Goal: Task Accomplishment & Management: Manage account settings

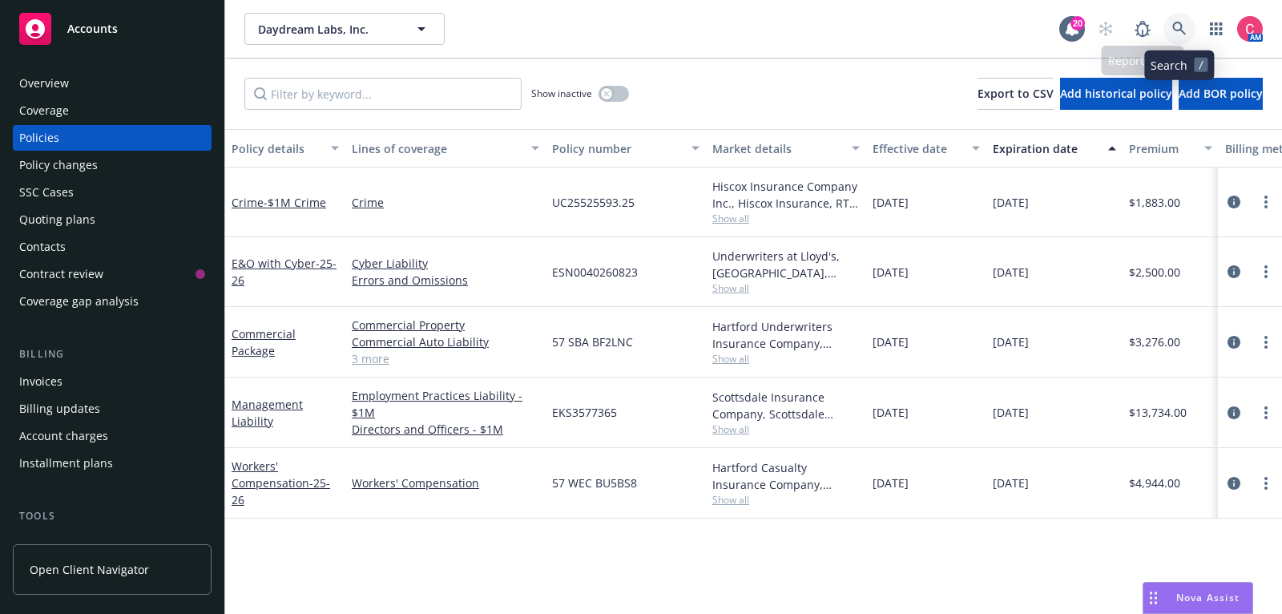
click at [1173, 35] on icon at bounding box center [1179, 29] width 14 height 14
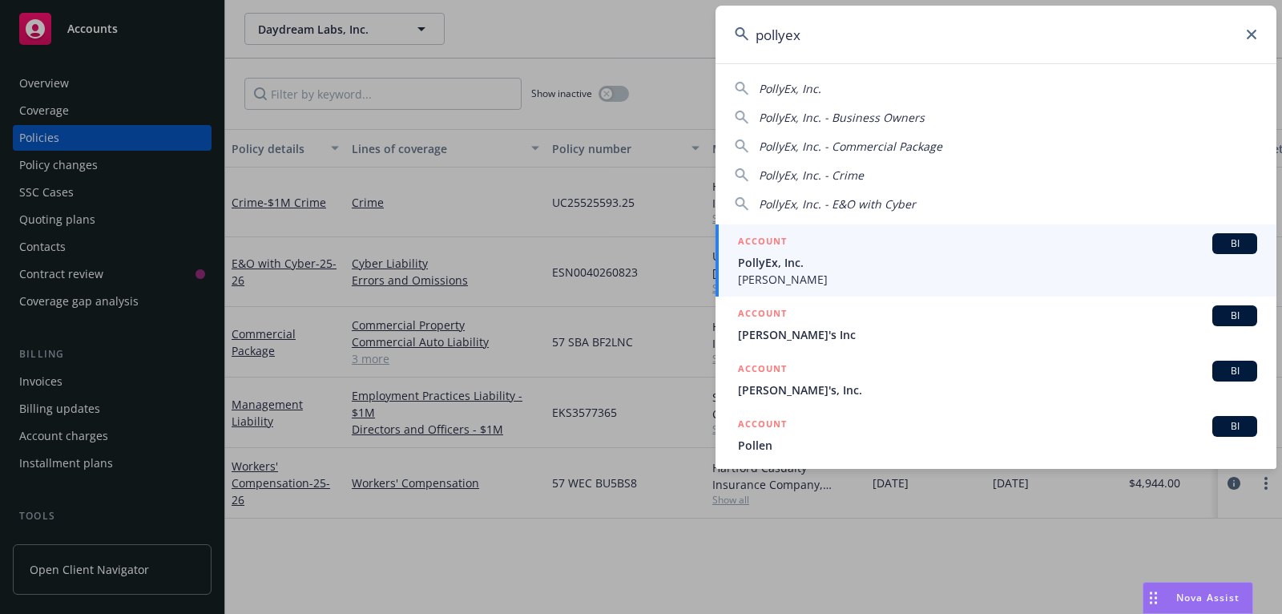
type input "pollyex"
click at [952, 247] on div "ACCOUNT BI" at bounding box center [997, 243] width 519 height 21
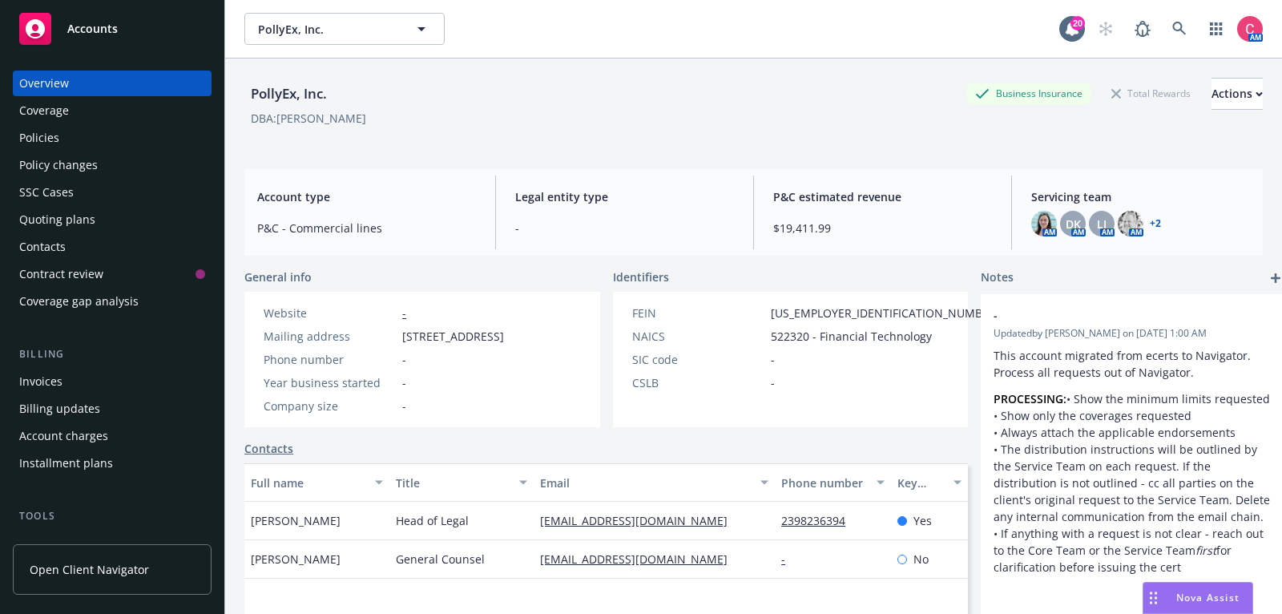
click at [134, 133] on div "Policies" at bounding box center [112, 138] width 186 height 26
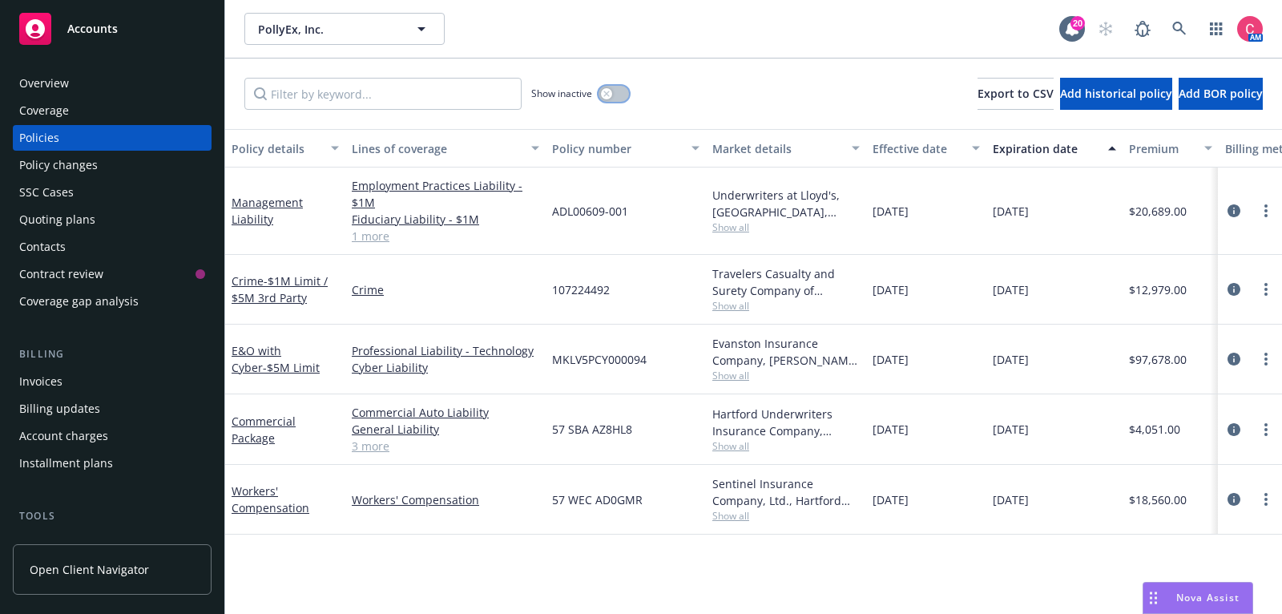
click at [618, 90] on button "button" at bounding box center [614, 94] width 30 height 16
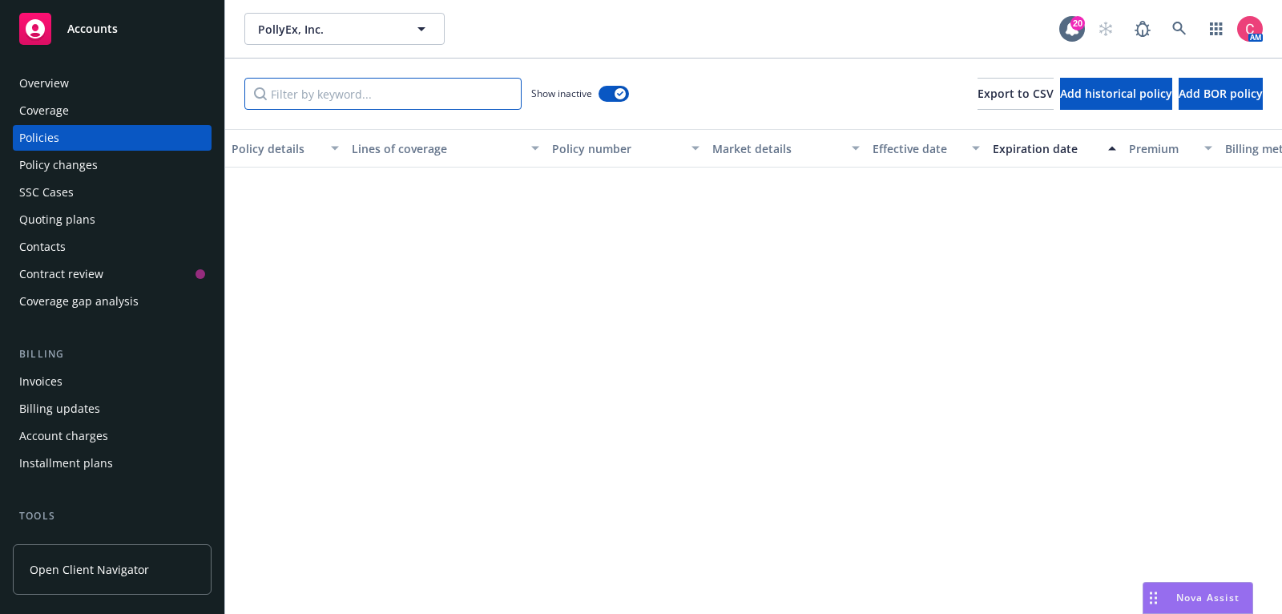
click at [432, 109] on input "Filter by keyword..." at bounding box center [382, 94] width 277 height 32
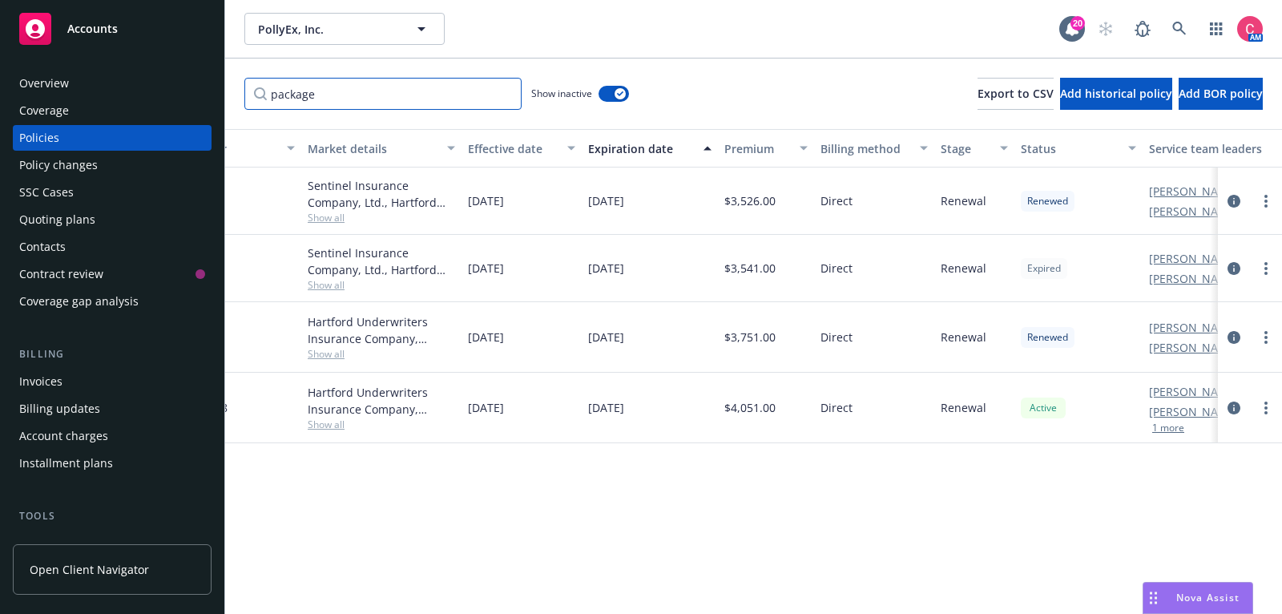
scroll to position [0, 489]
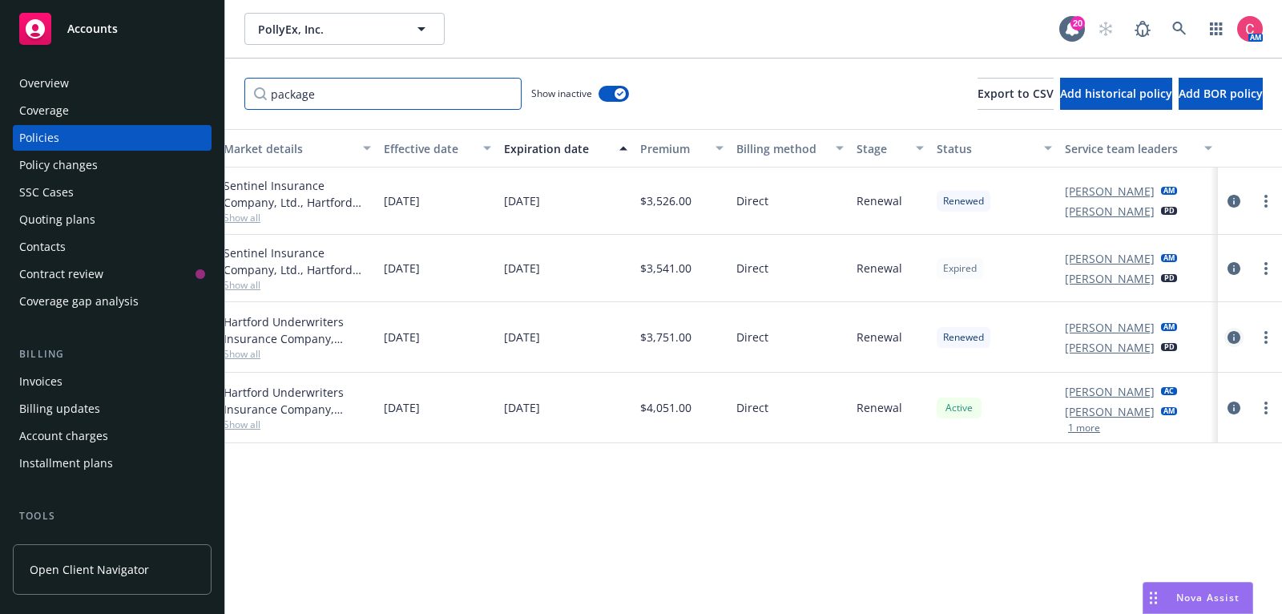
type input "package"
click at [1229, 335] on icon "circleInformation" at bounding box center [1234, 337] width 13 height 13
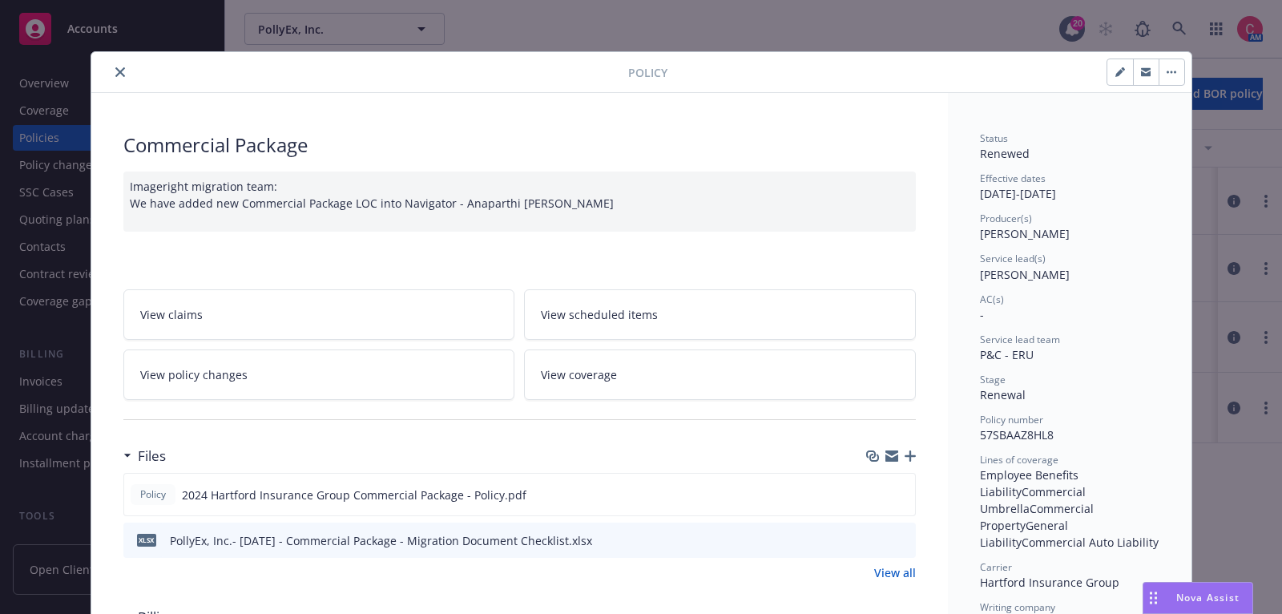
click at [910, 462] on icon "button" at bounding box center [910, 455] width 11 height 11
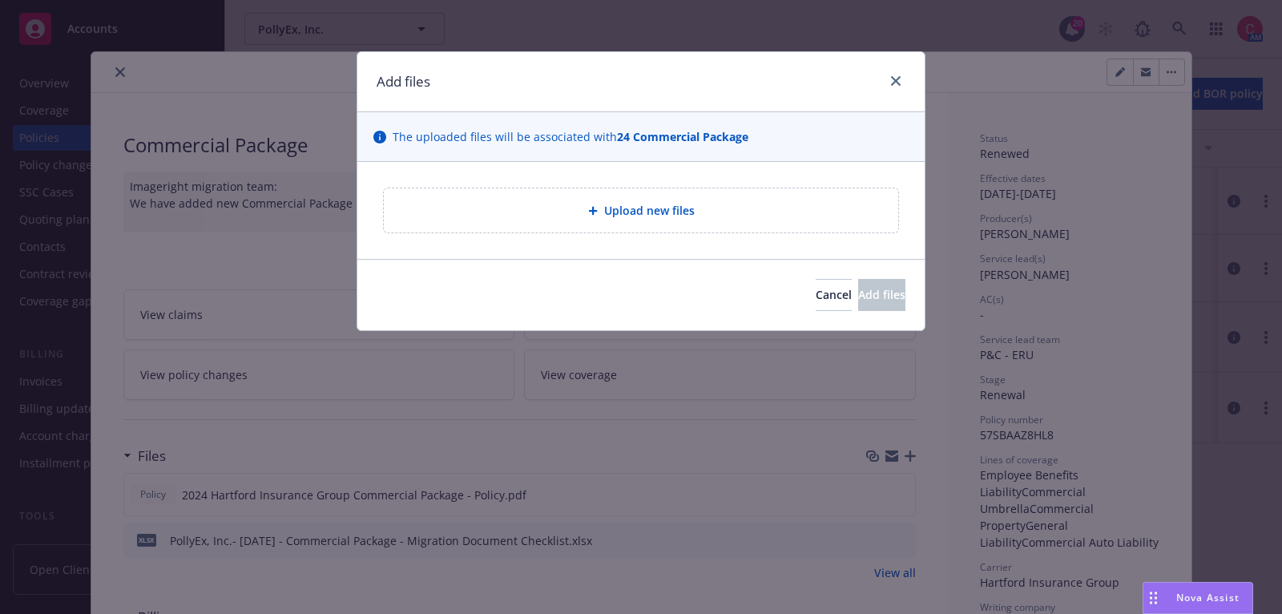
click at [715, 198] on div "Upload new files" at bounding box center [641, 210] width 514 height 44
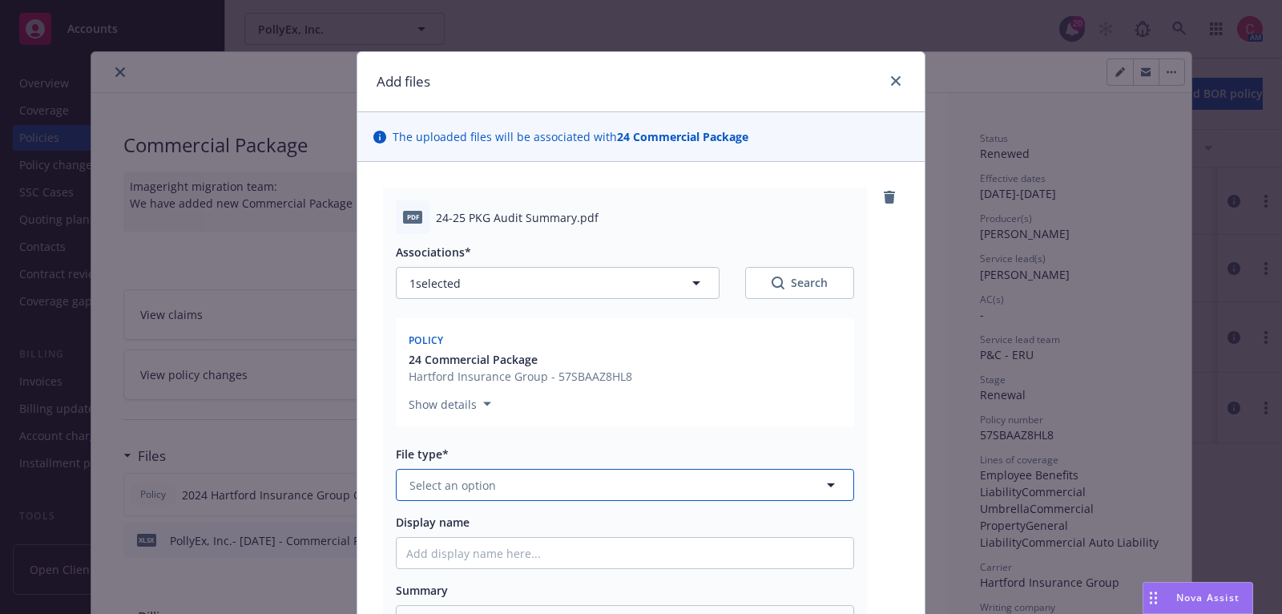
click at [769, 490] on button "Select an option" at bounding box center [625, 485] width 458 height 32
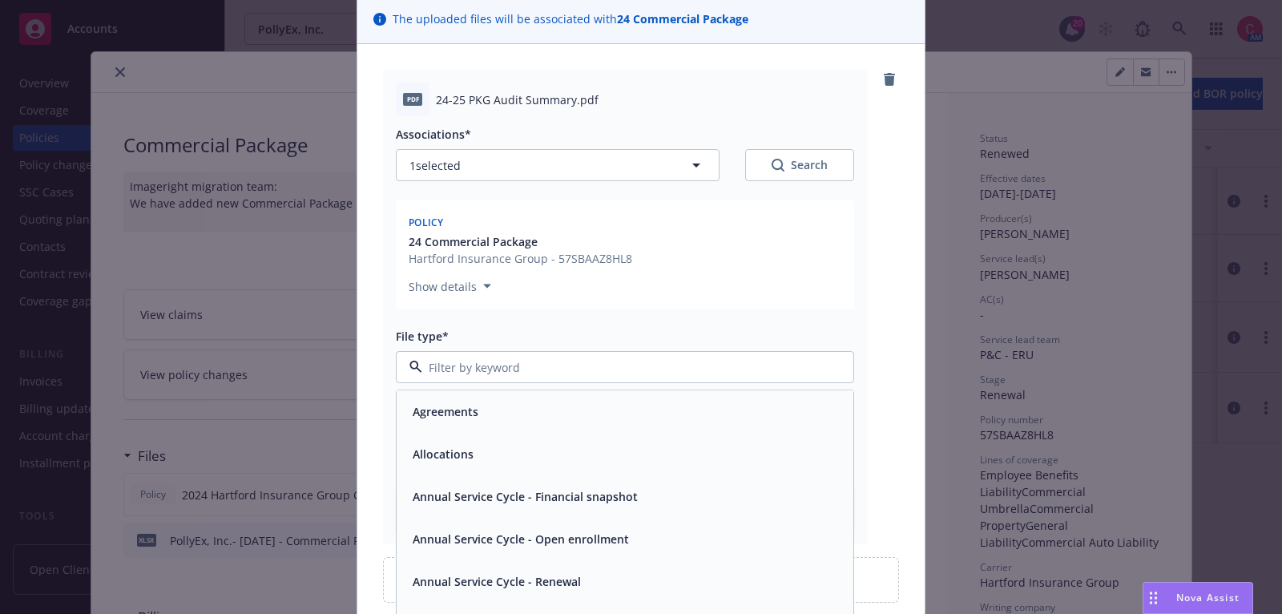
scroll to position [117, 0]
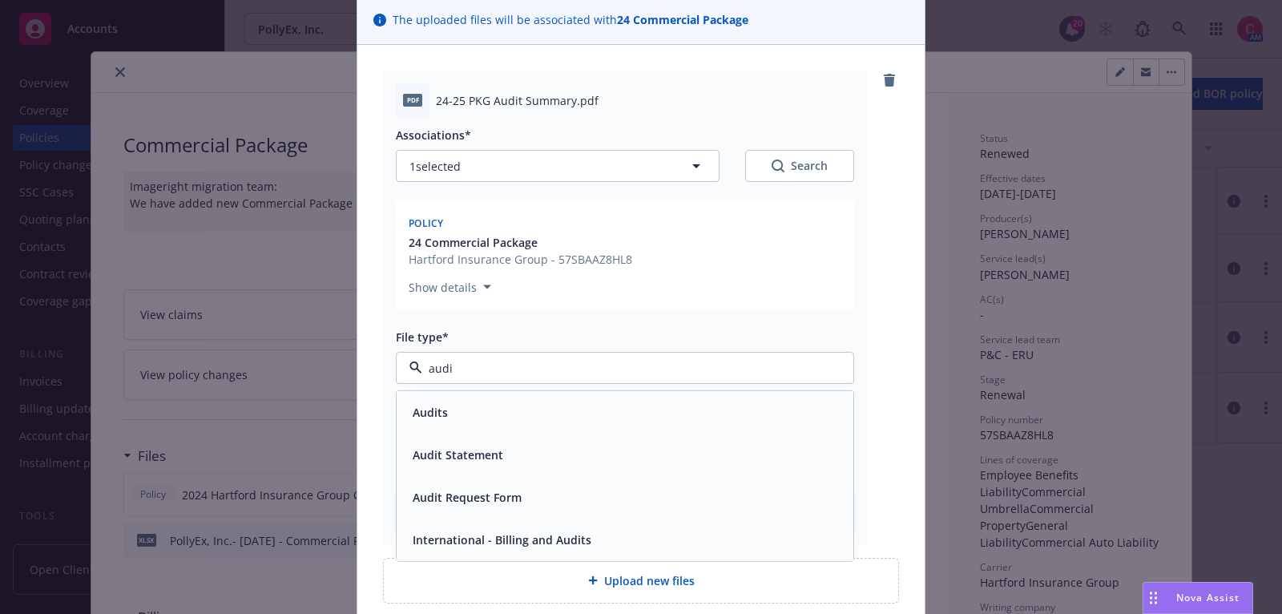
type input "audit"
click at [768, 426] on div "Audits" at bounding box center [625, 412] width 457 height 42
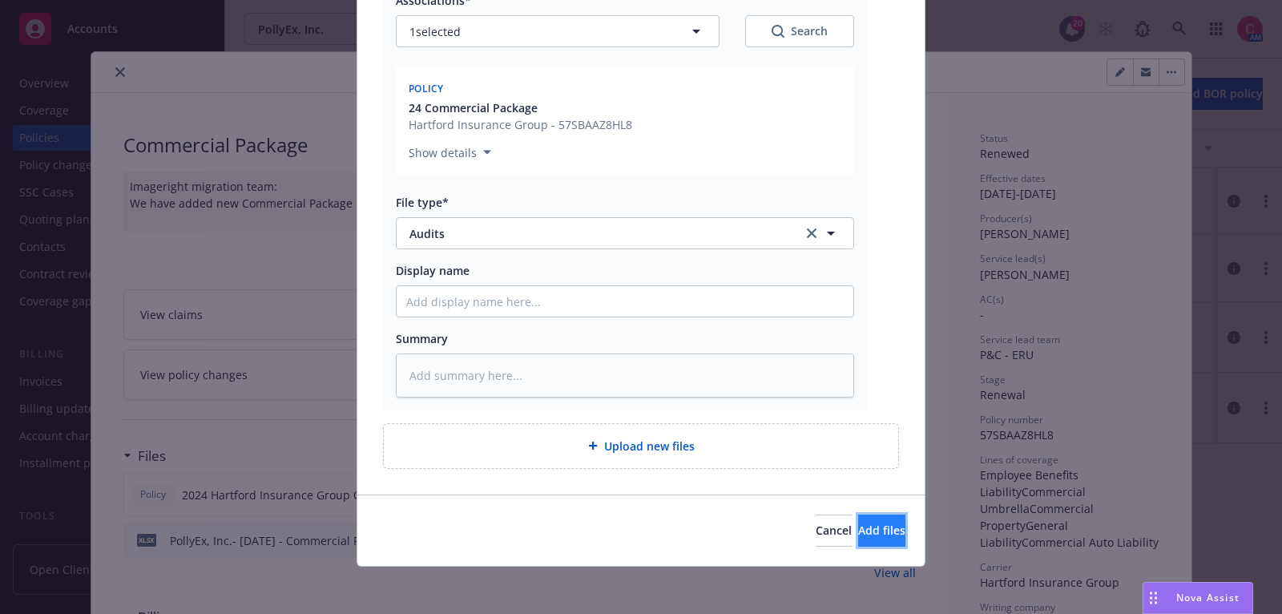
click at [858, 518] on button "Add files" at bounding box center [881, 530] width 47 height 32
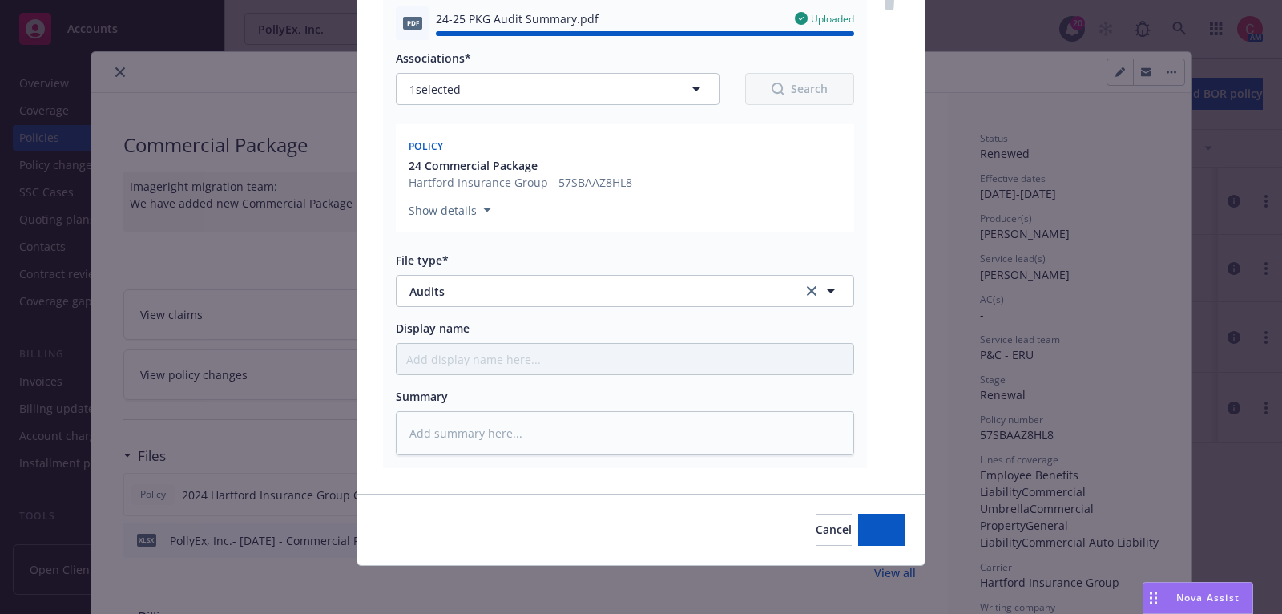
type textarea "x"
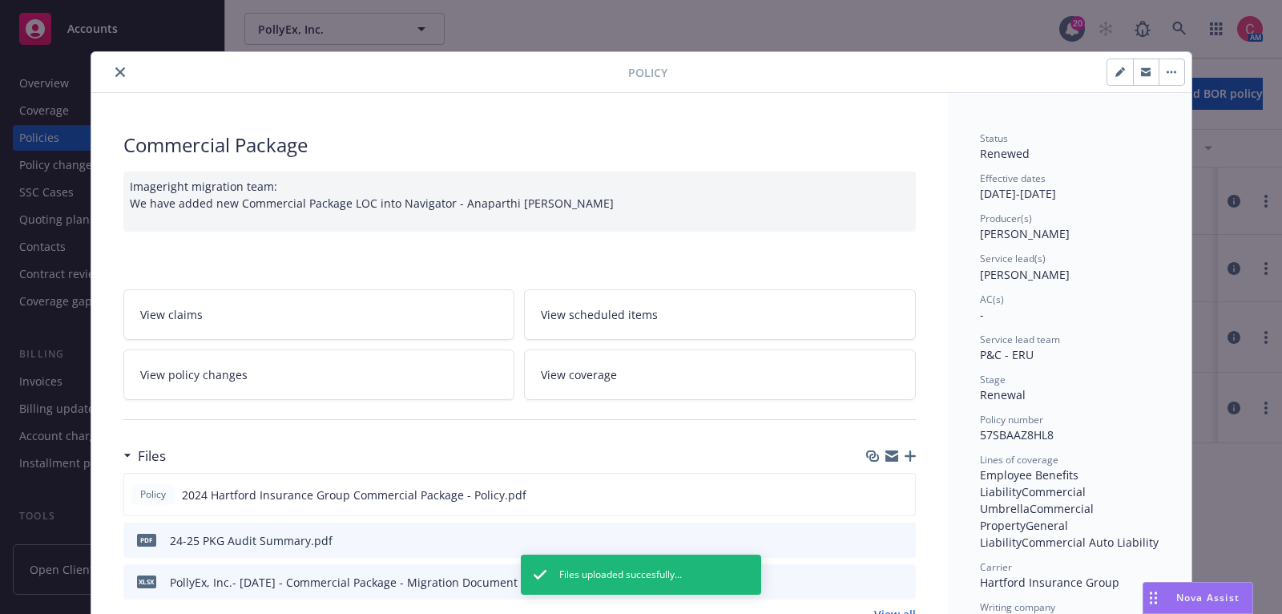
click at [126, 65] on button "close" at bounding box center [120, 72] width 19 height 19
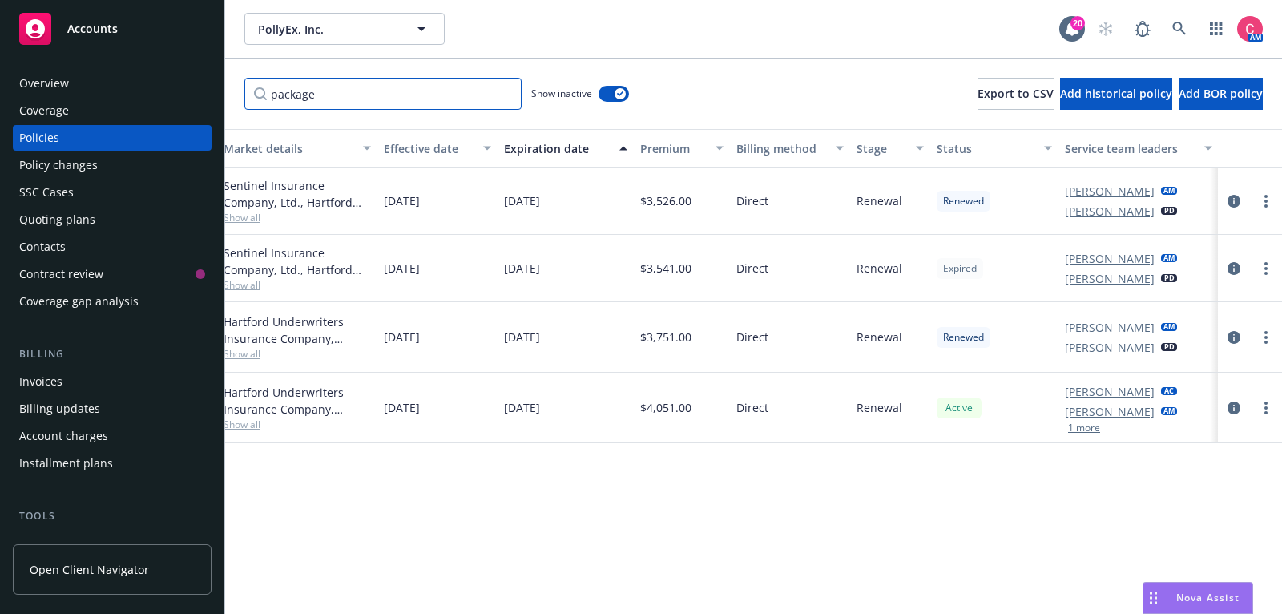
click at [470, 99] on input "package" at bounding box center [382, 94] width 277 height 32
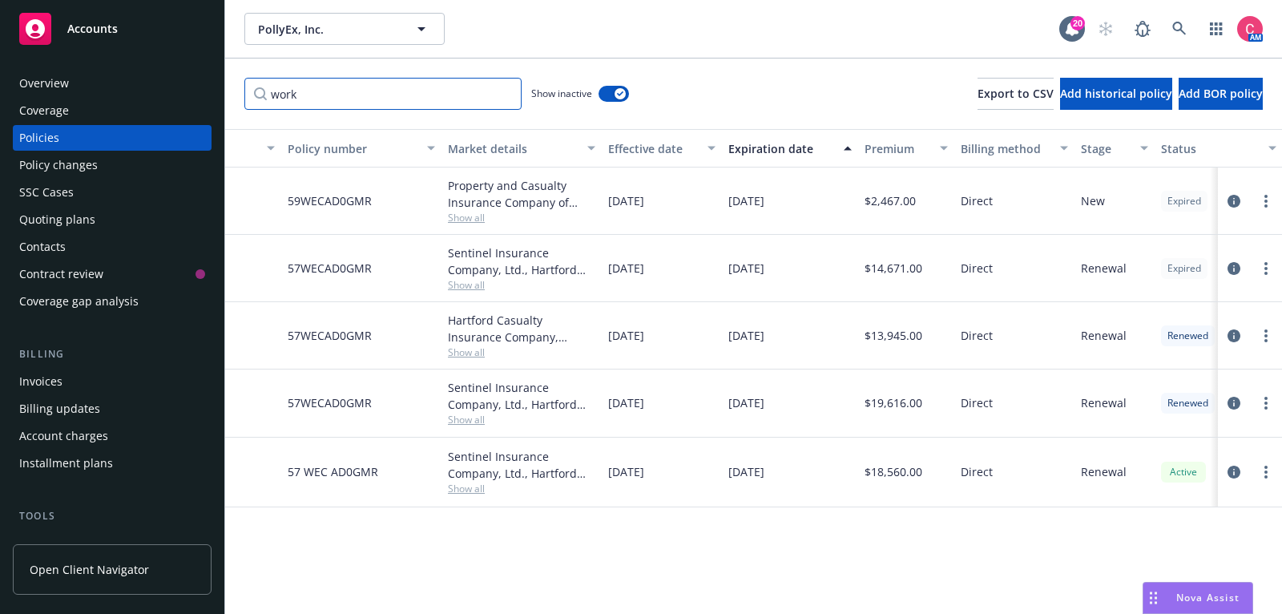
scroll to position [0, 263]
type input "work"
click at [1236, 401] on icon "circleInformation" at bounding box center [1234, 403] width 13 height 13
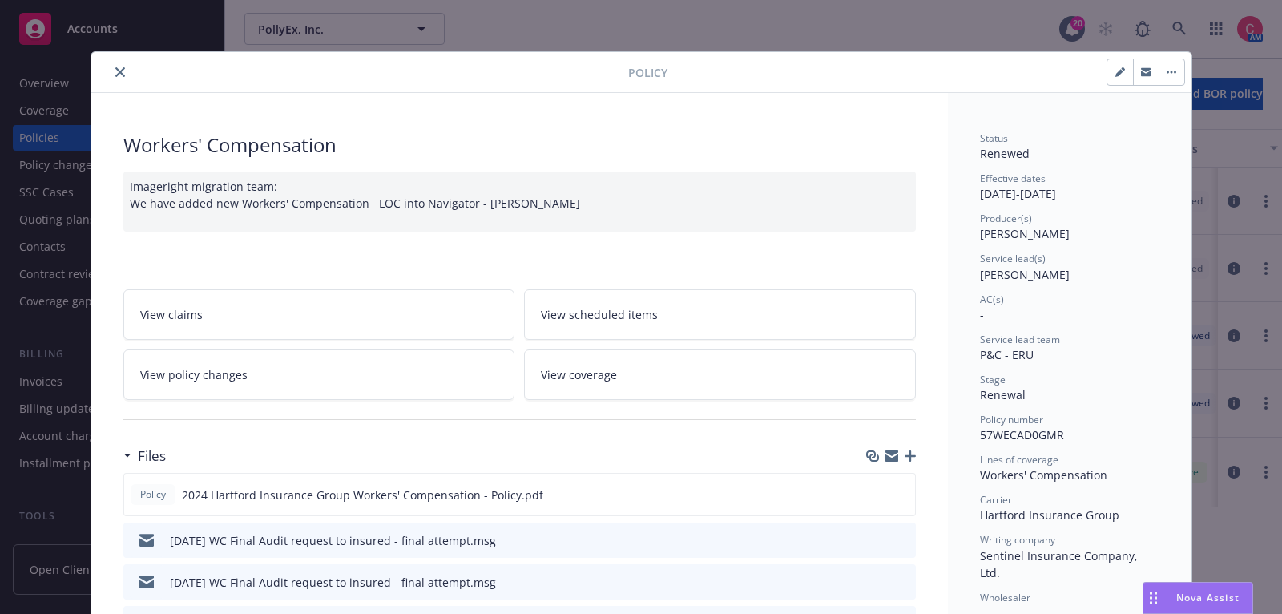
click at [909, 462] on icon "button" at bounding box center [910, 455] width 11 height 11
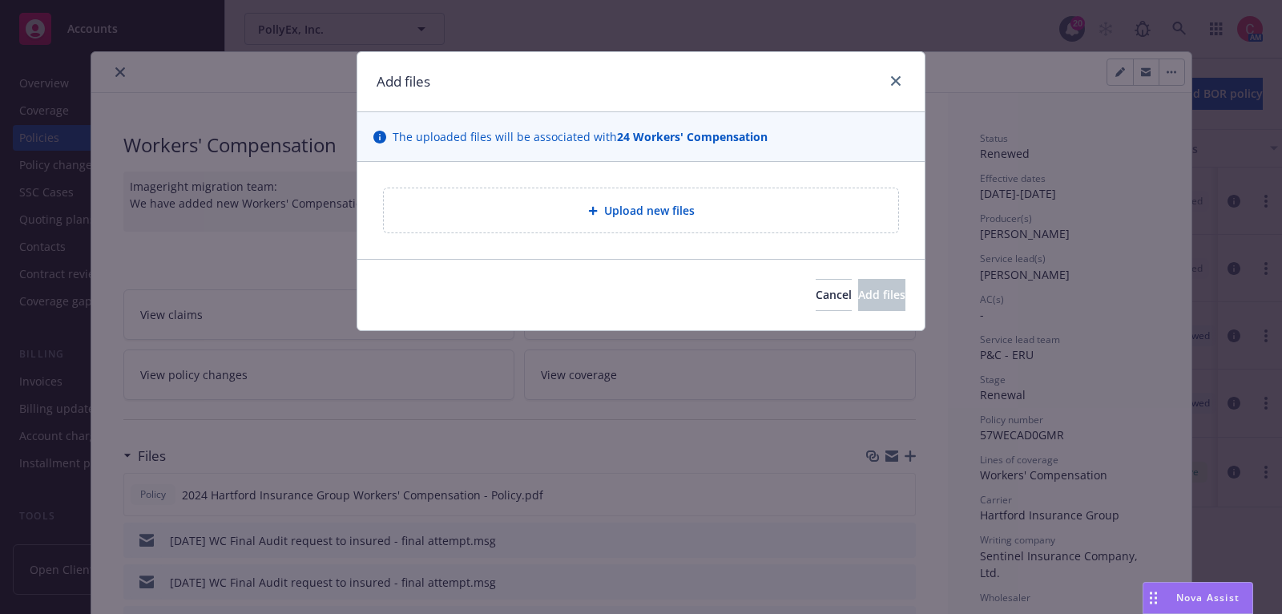
click at [617, 222] on div "Upload new files" at bounding box center [641, 210] width 514 height 44
type textarea "x"
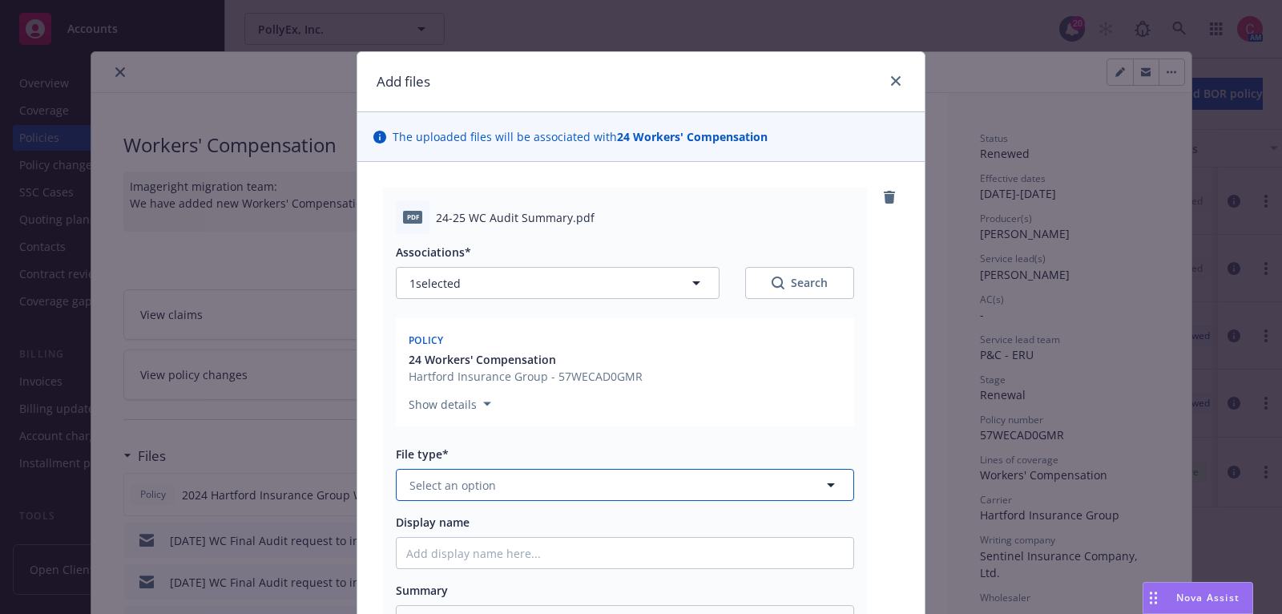
click at [684, 497] on button "Select an option" at bounding box center [625, 485] width 458 height 32
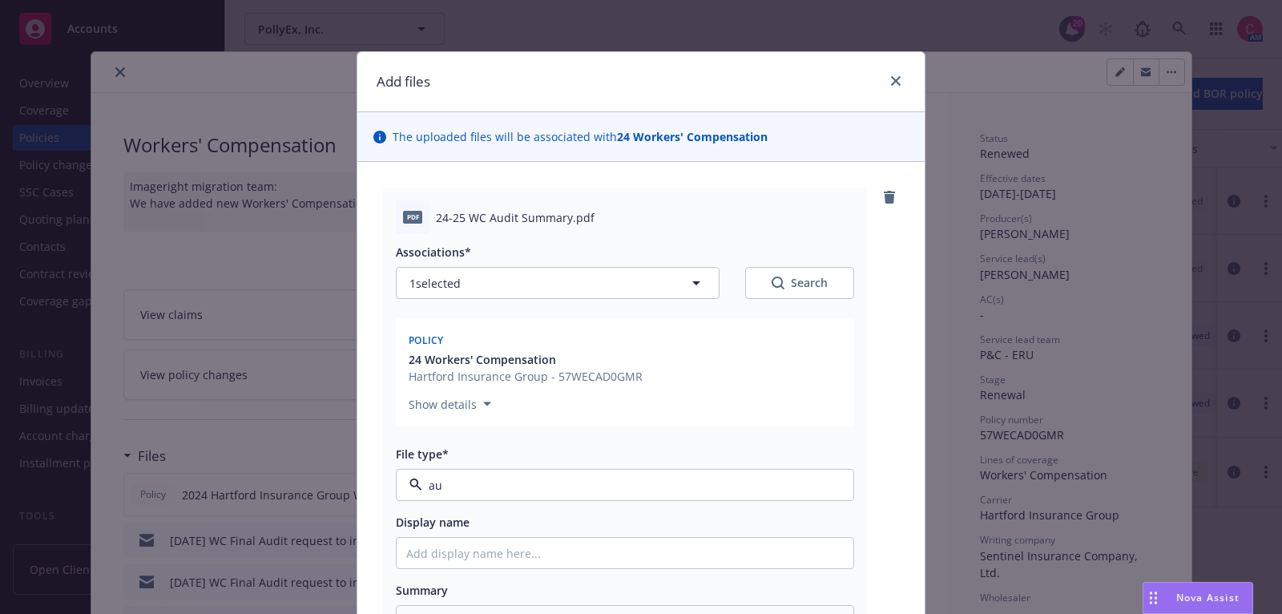
type input "aud"
click at [696, 541] on div "Audits" at bounding box center [625, 529] width 457 height 42
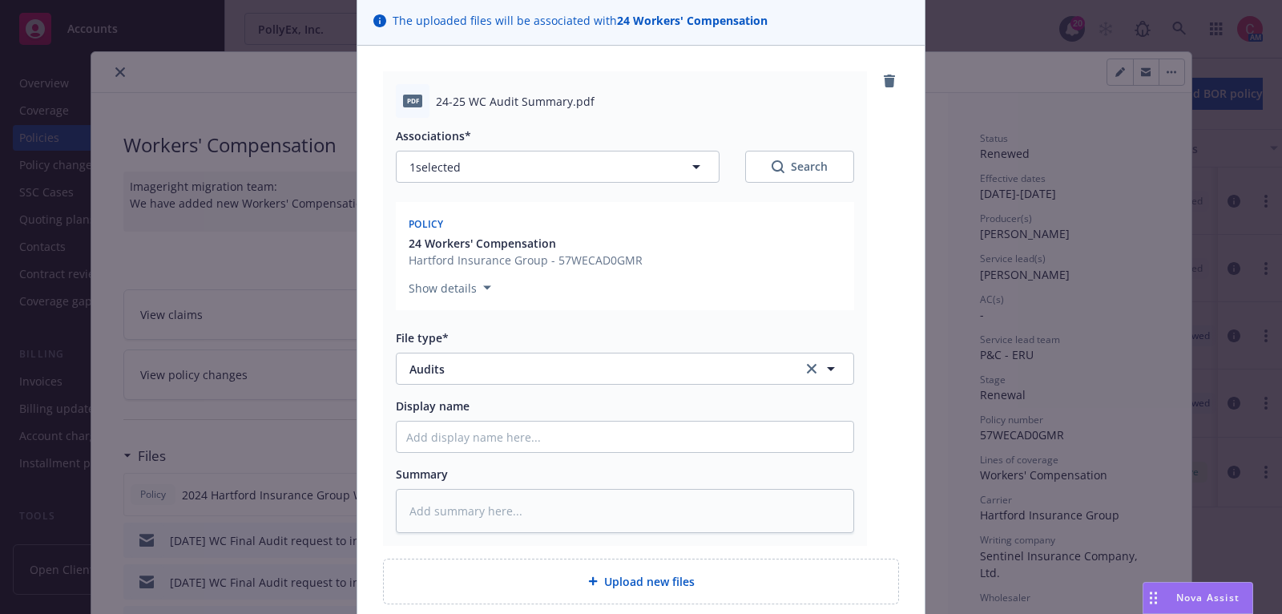
scroll to position [252, 0]
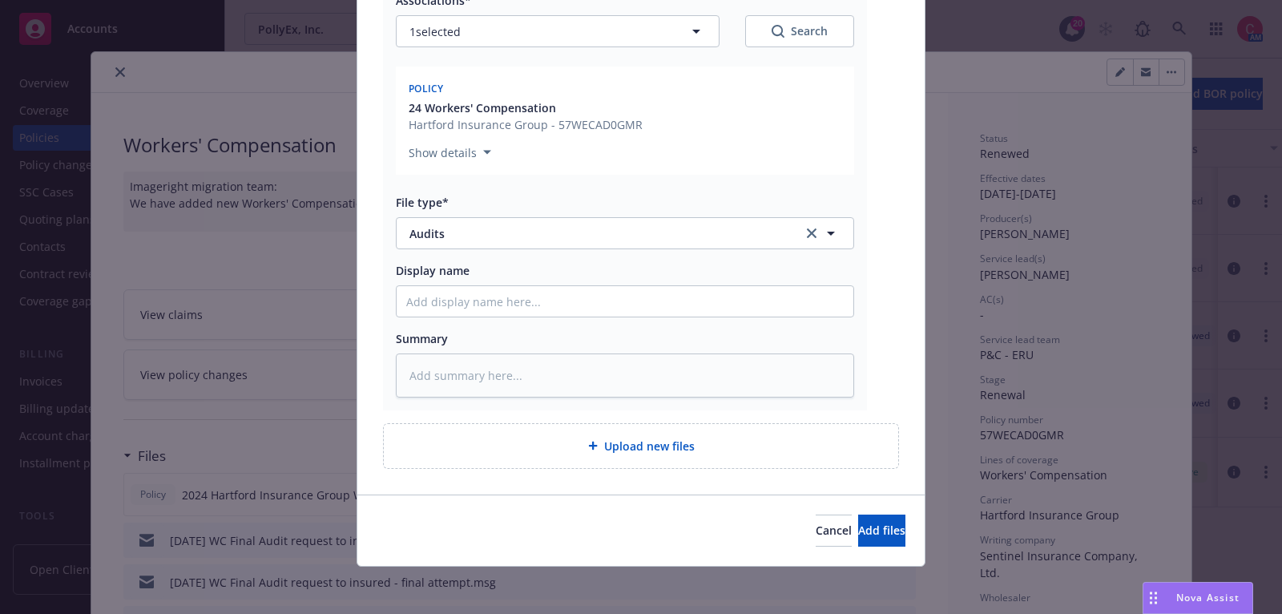
click at [804, 543] on div "Cancel Add files" at bounding box center [641, 530] width 529 height 32
click at [858, 540] on button "Add files" at bounding box center [881, 530] width 47 height 32
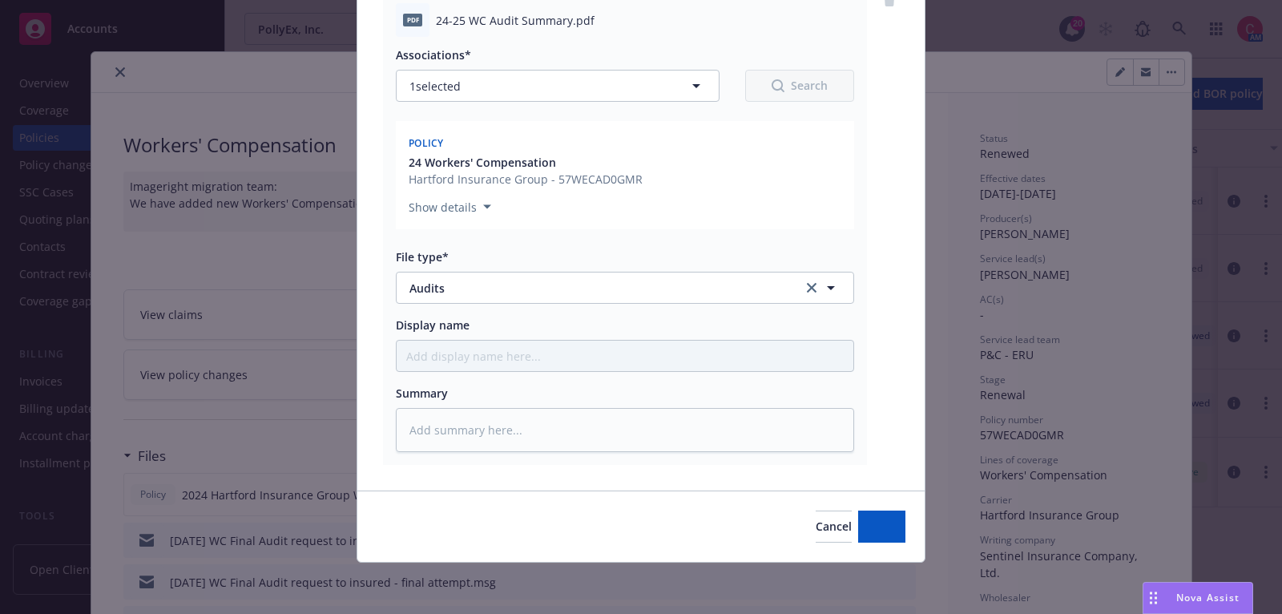
scroll to position [194, 0]
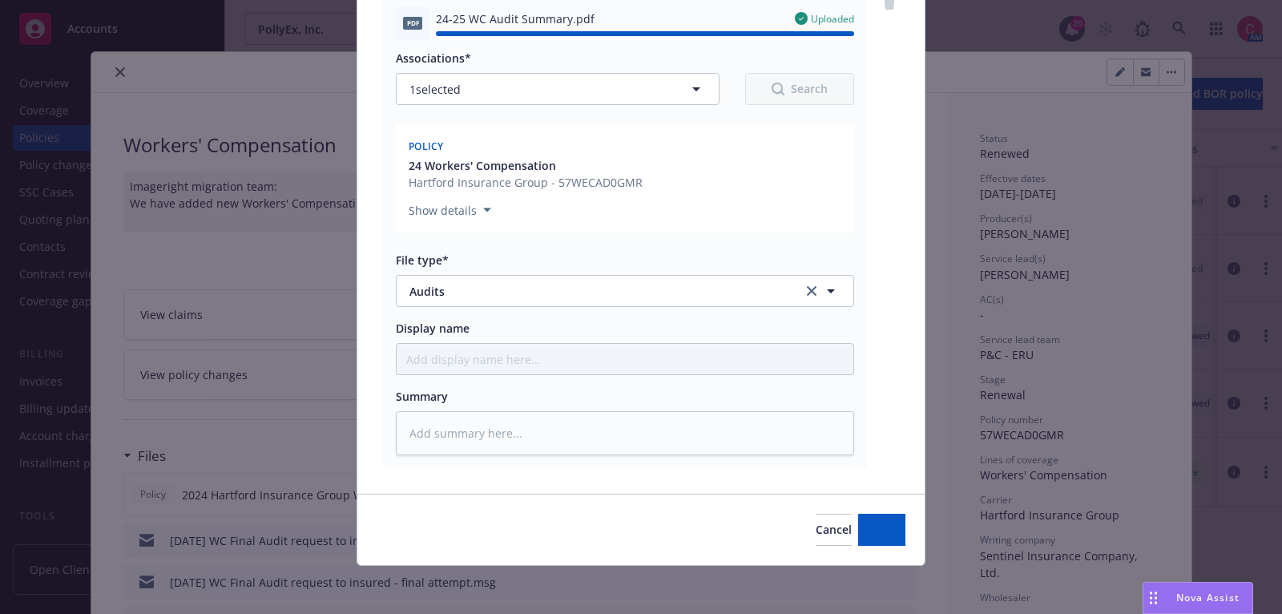
type textarea "x"
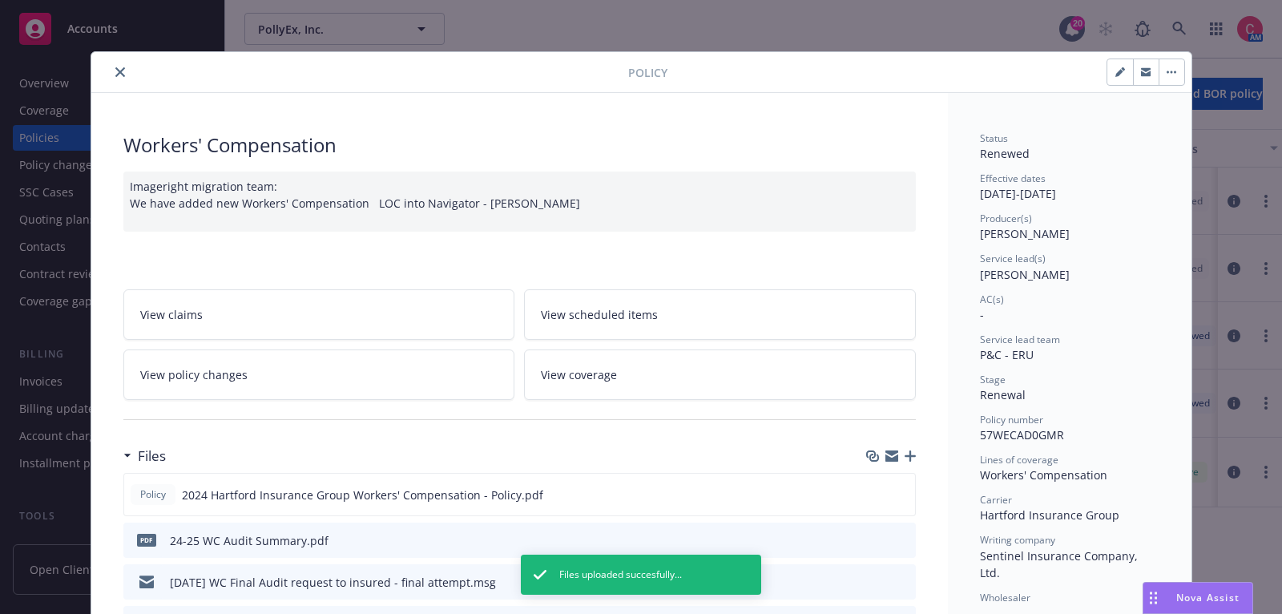
click at [119, 71] on icon "close" at bounding box center [120, 72] width 10 height 10
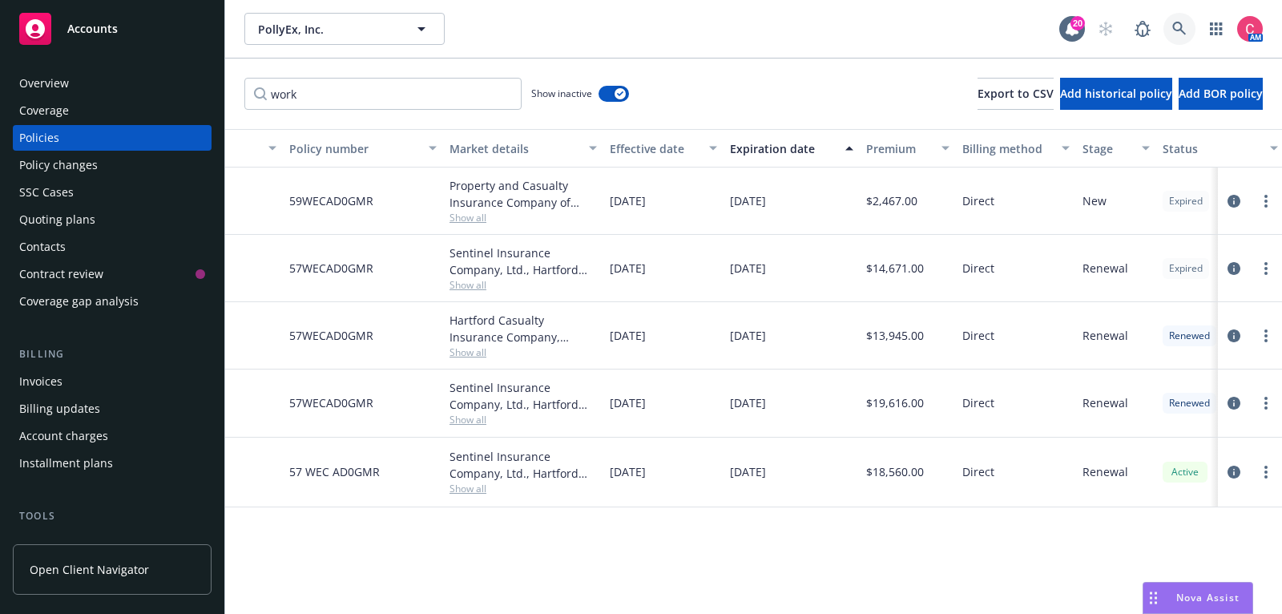
click at [1185, 31] on icon at bounding box center [1179, 29] width 14 height 14
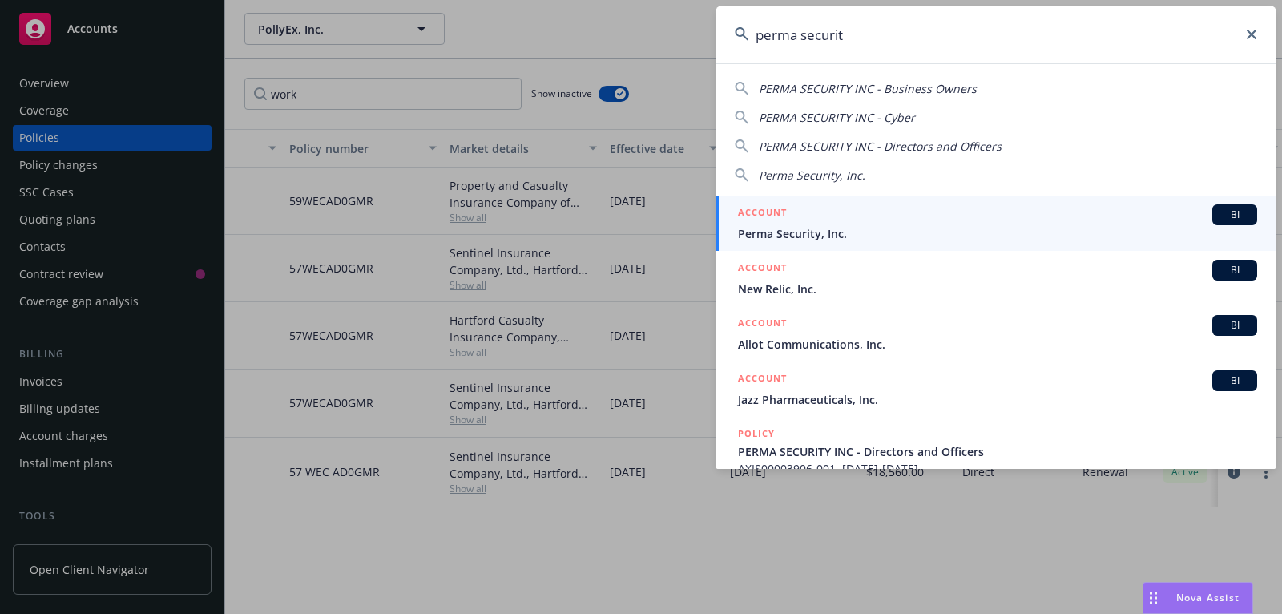
type input "perma security"
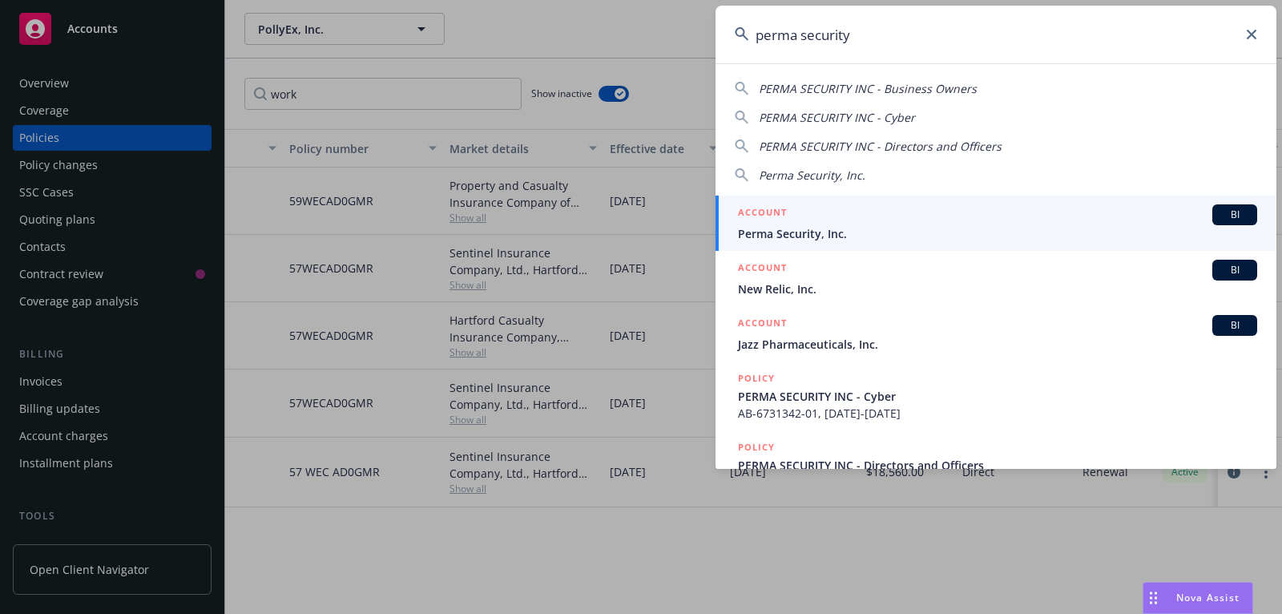
click at [989, 214] on div "ACCOUNT BI" at bounding box center [997, 214] width 519 height 21
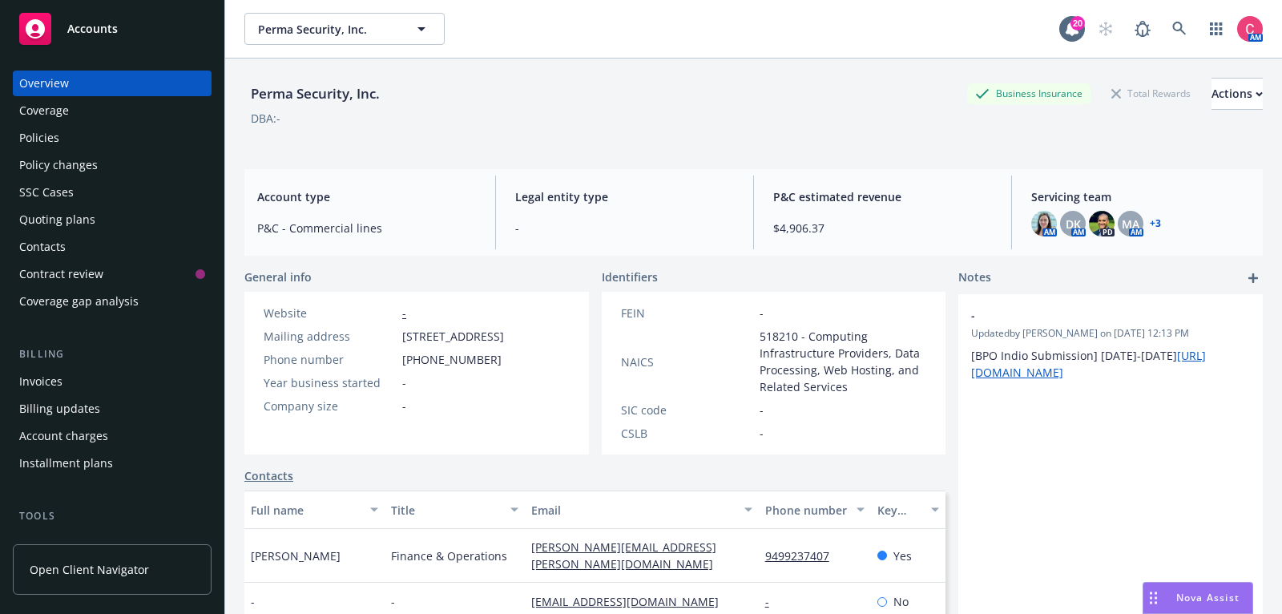
click at [177, 143] on div "Policies" at bounding box center [112, 138] width 186 height 26
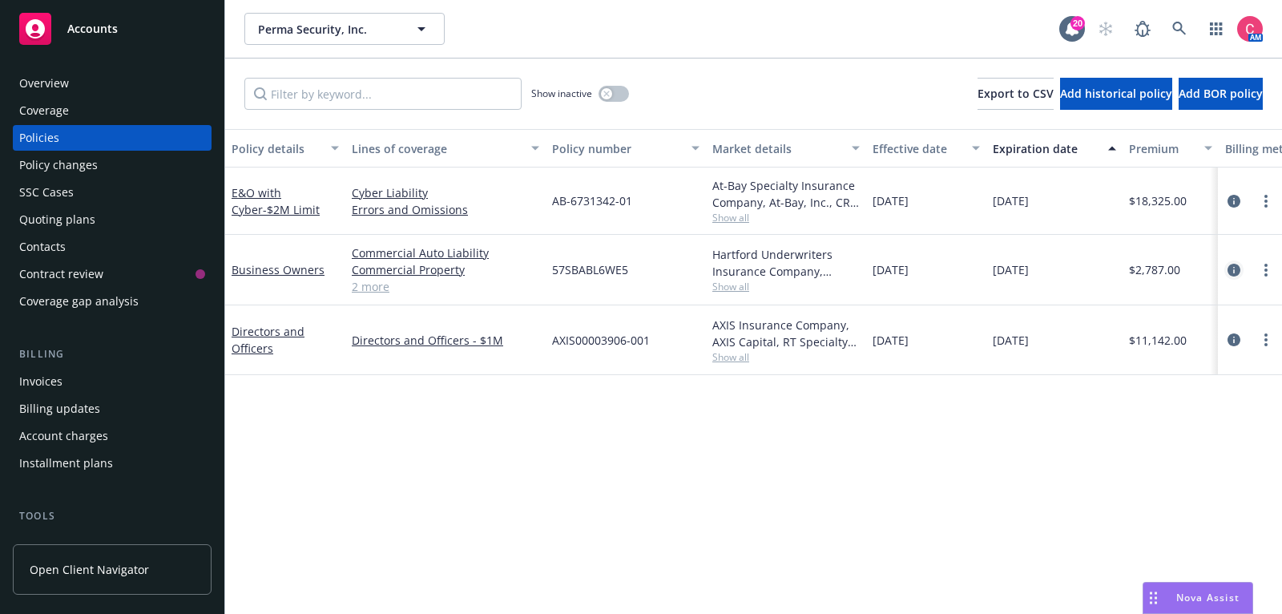
click at [1237, 272] on icon "circleInformation" at bounding box center [1234, 270] width 13 height 13
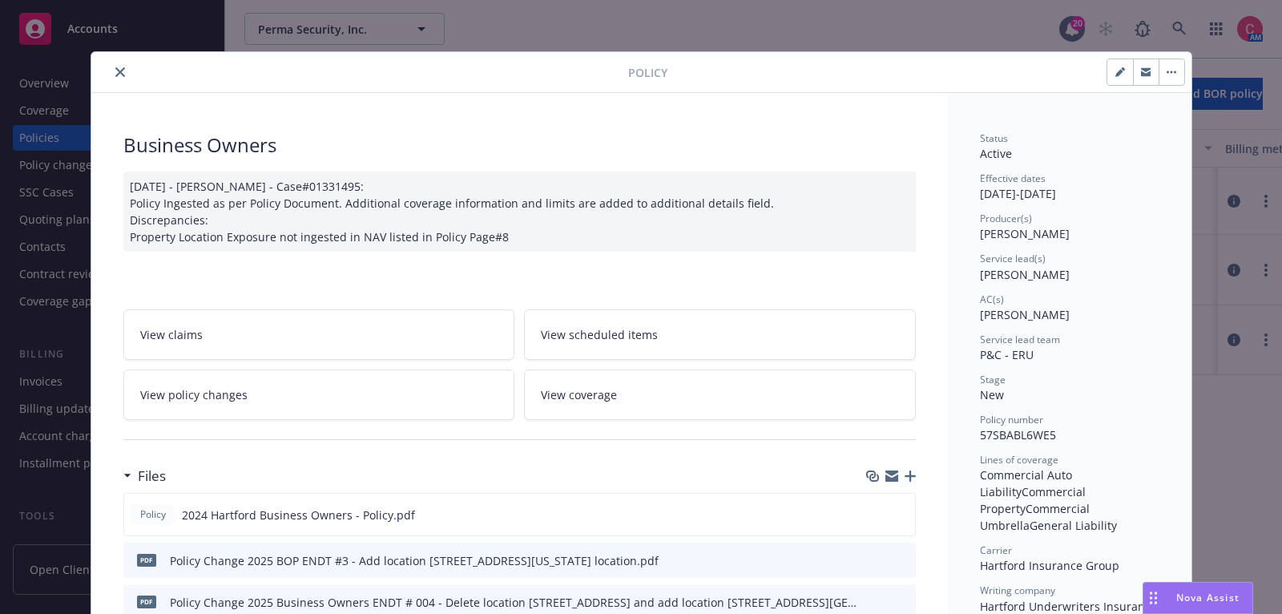
click at [911, 470] on icon "button" at bounding box center [910, 475] width 11 height 11
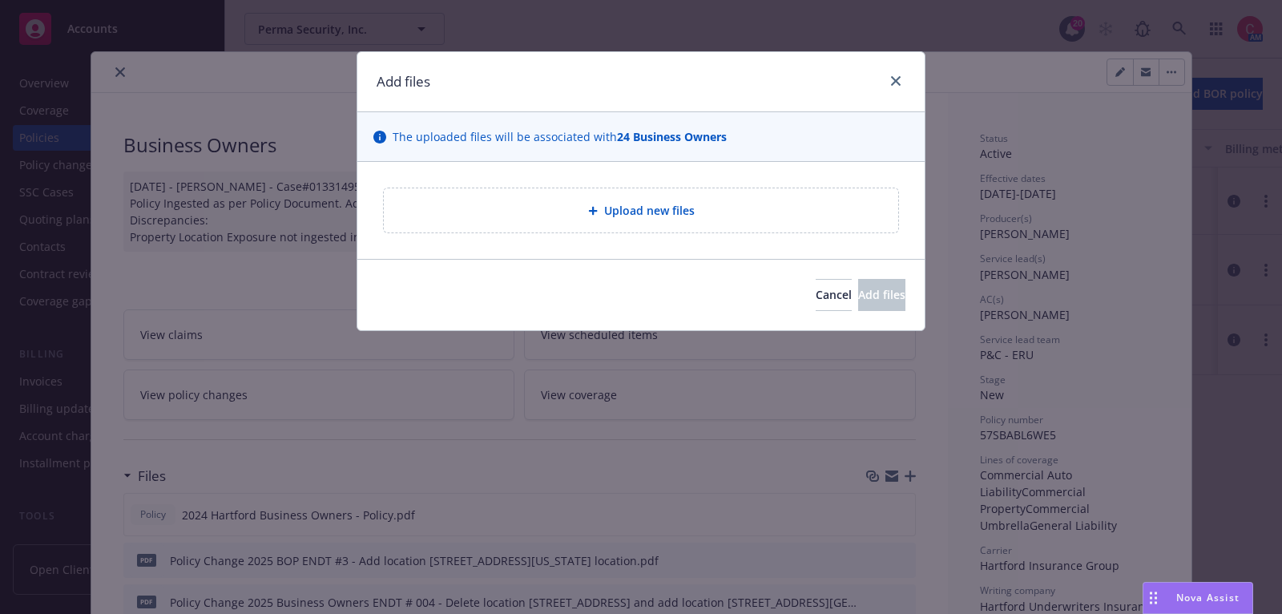
click at [672, 218] on div "Upload new files" at bounding box center [641, 210] width 514 height 44
type textarea "x"
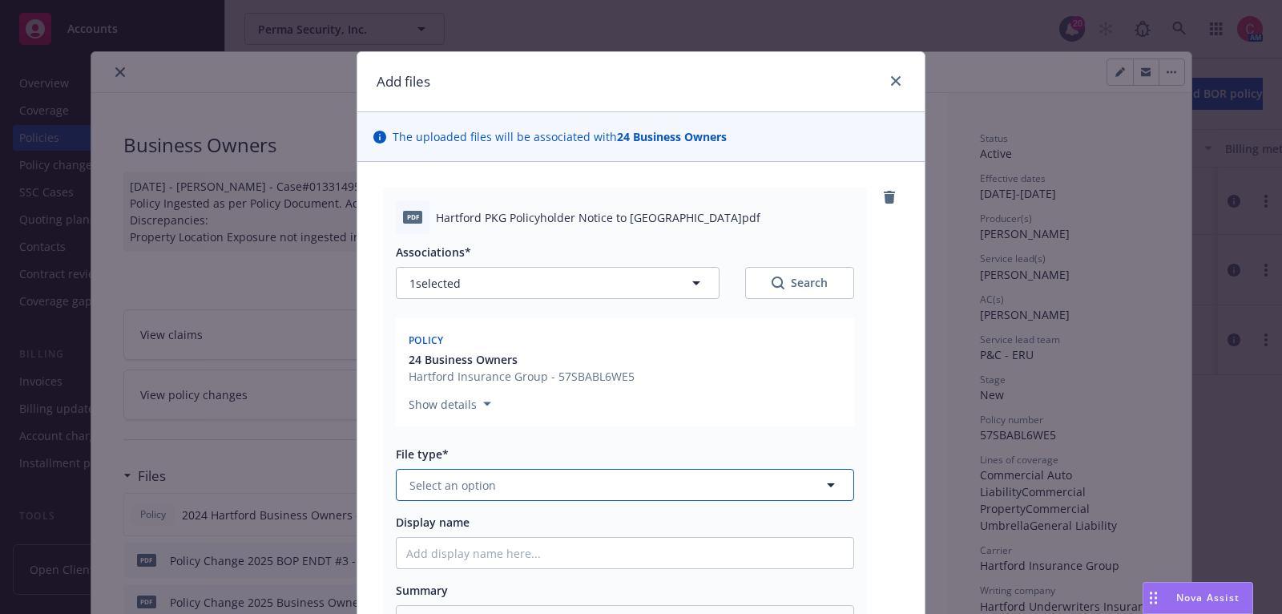
click at [587, 486] on button "Select an option" at bounding box center [625, 485] width 458 height 32
type input "other"
click at [589, 531] on div "Other" at bounding box center [625, 529] width 438 height 23
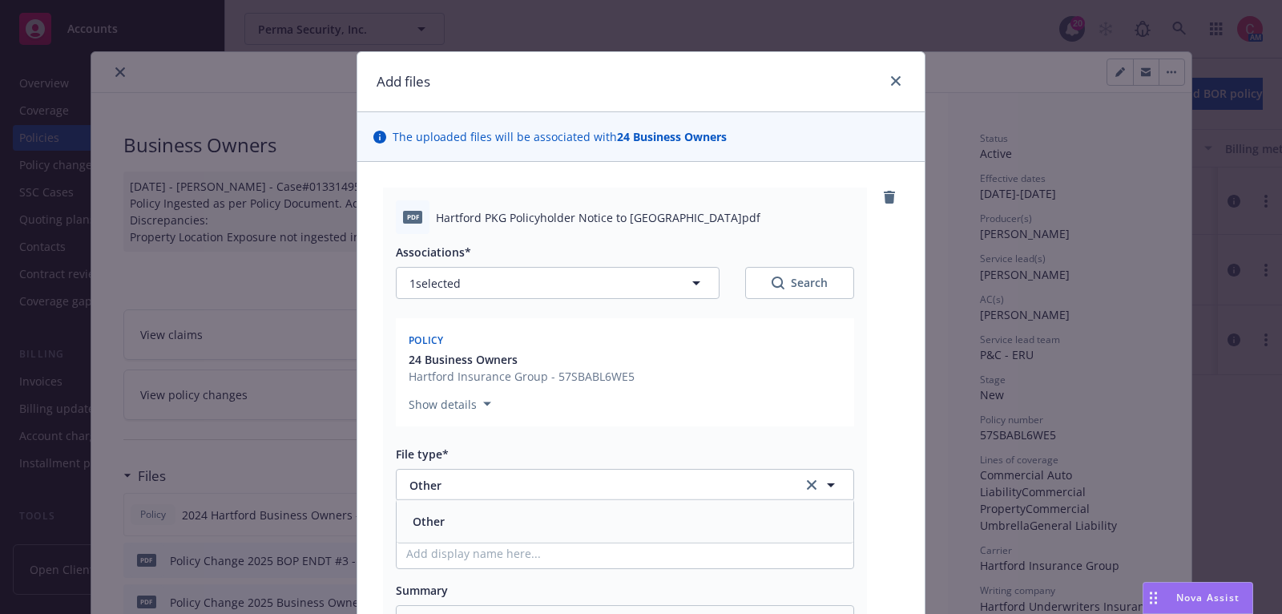
scroll to position [252, 0]
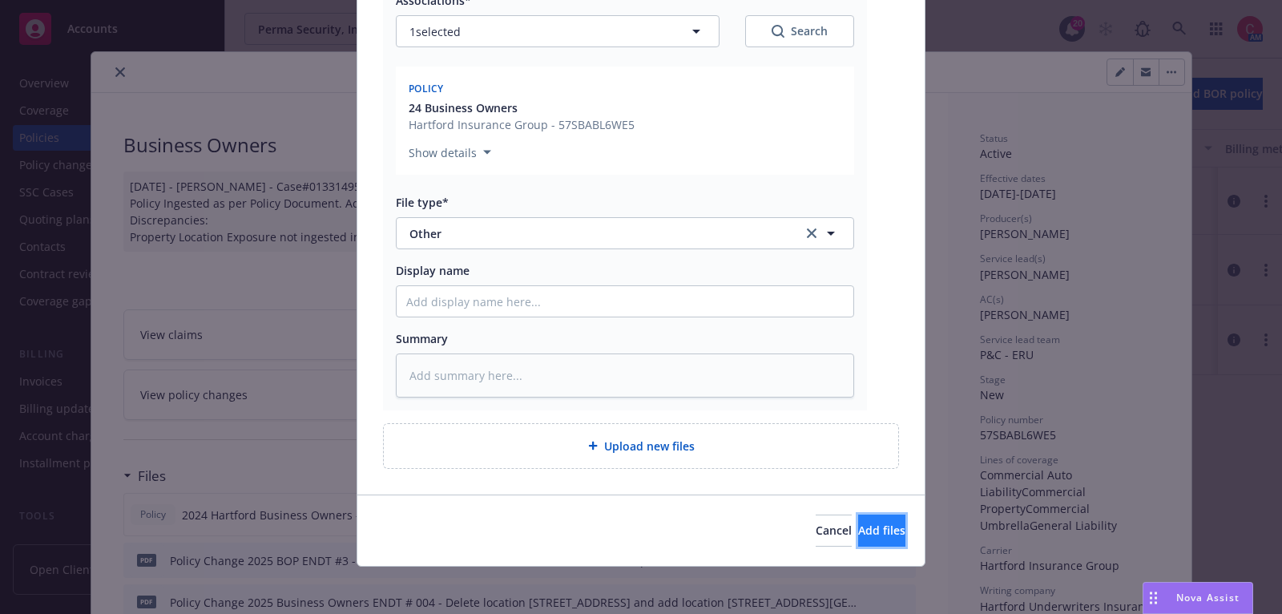
click at [858, 532] on span "Add files" at bounding box center [881, 529] width 47 height 15
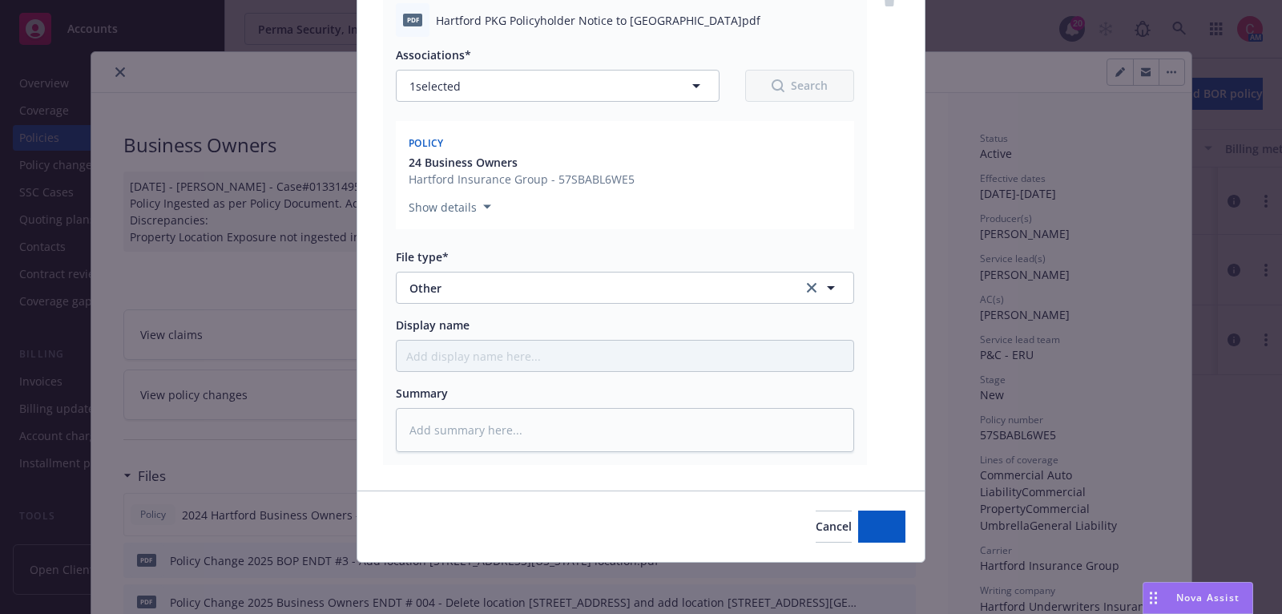
scroll to position [194, 0]
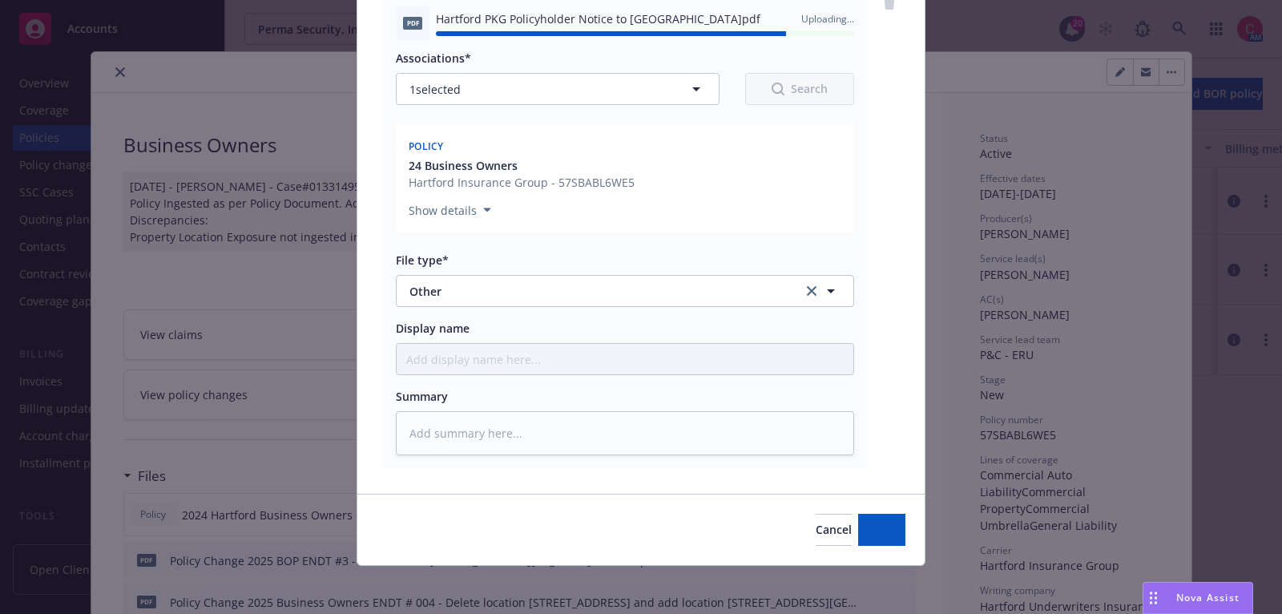
type textarea "x"
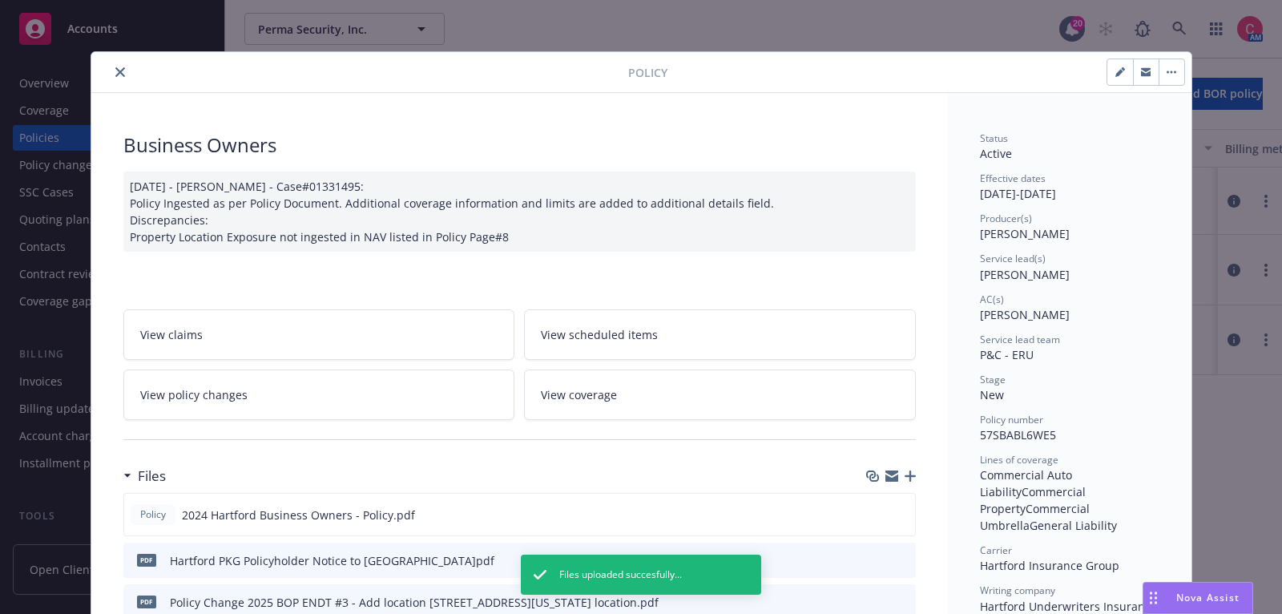
click at [117, 67] on icon "close" at bounding box center [120, 72] width 10 height 10
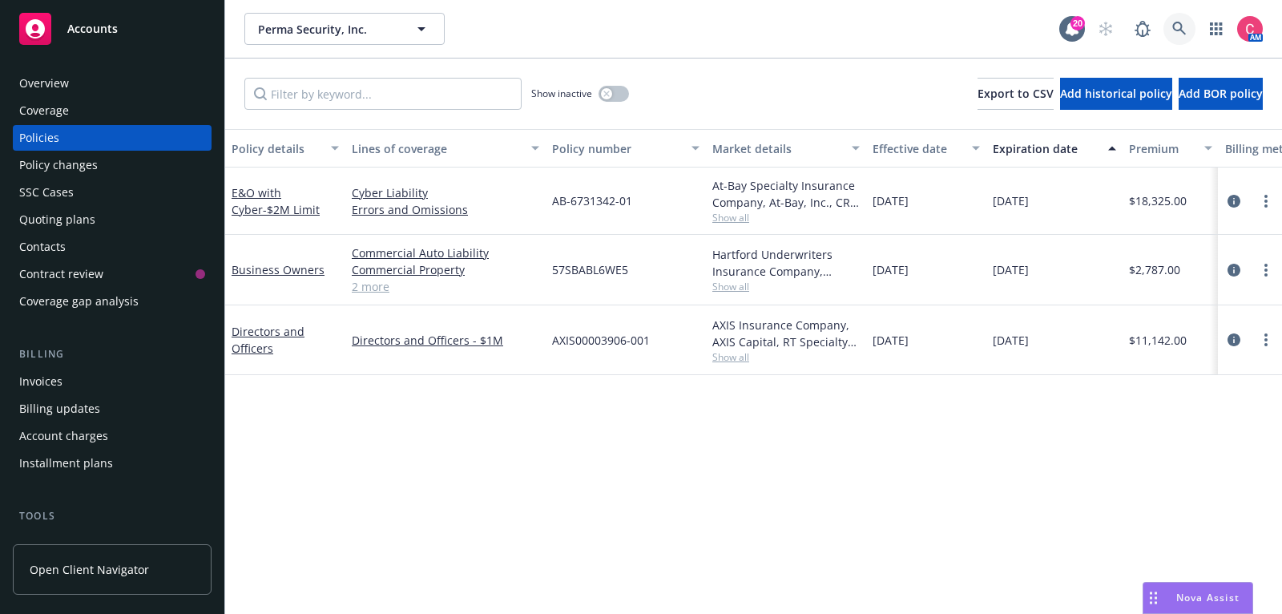
click at [1193, 28] on link at bounding box center [1180, 29] width 32 height 32
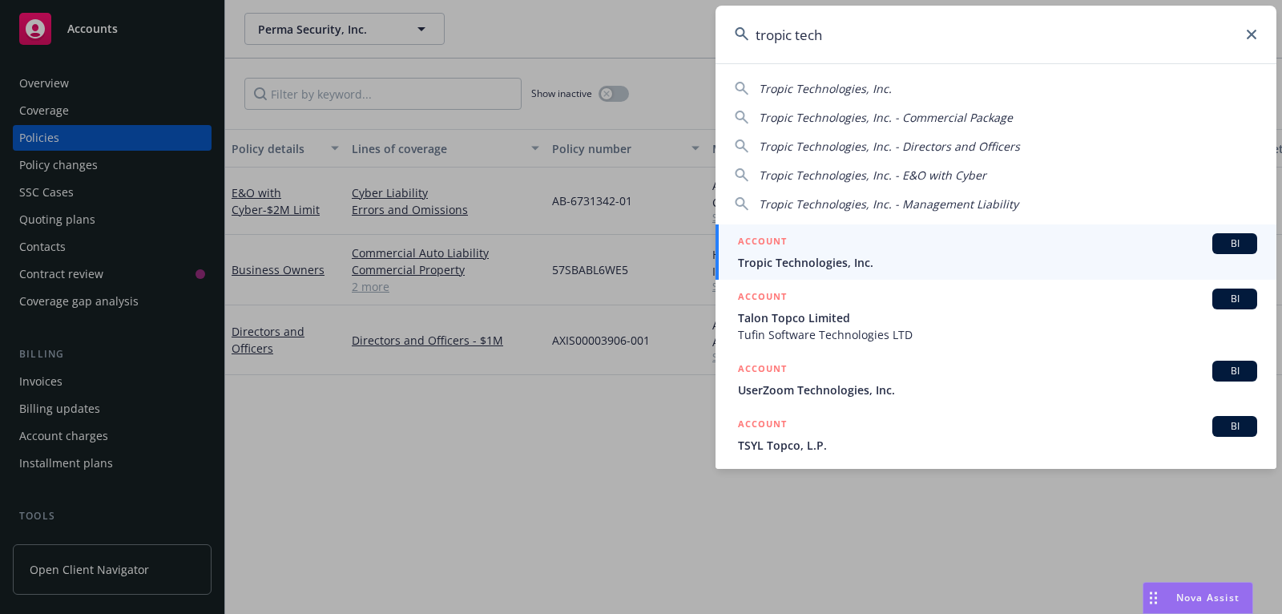
type input "tropic tech"
click at [1057, 252] on div "ACCOUNT BI" at bounding box center [997, 243] width 519 height 21
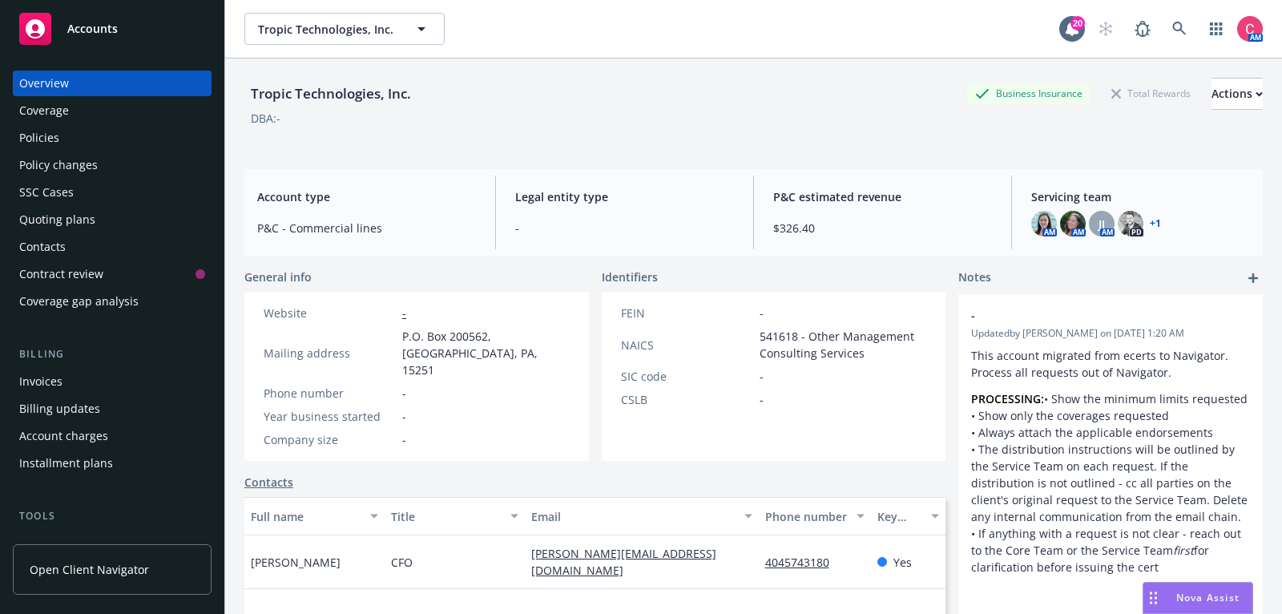
click at [83, 130] on div "Policies" at bounding box center [112, 138] width 186 height 26
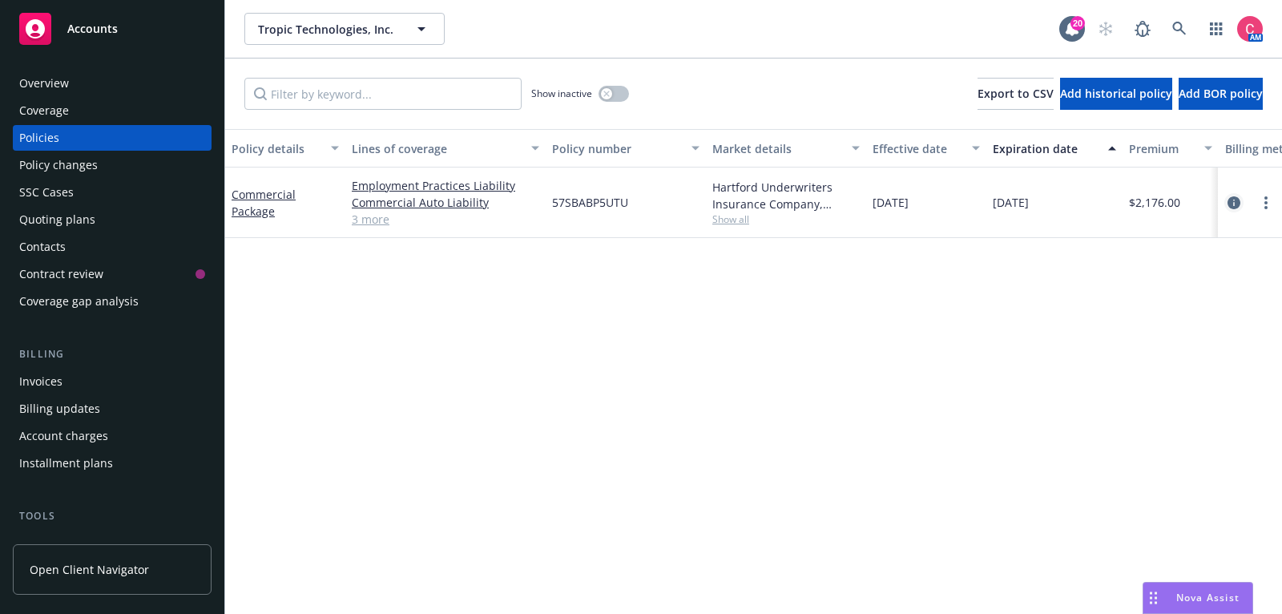
click at [1242, 207] on link "circleInformation" at bounding box center [1233, 202] width 19 height 19
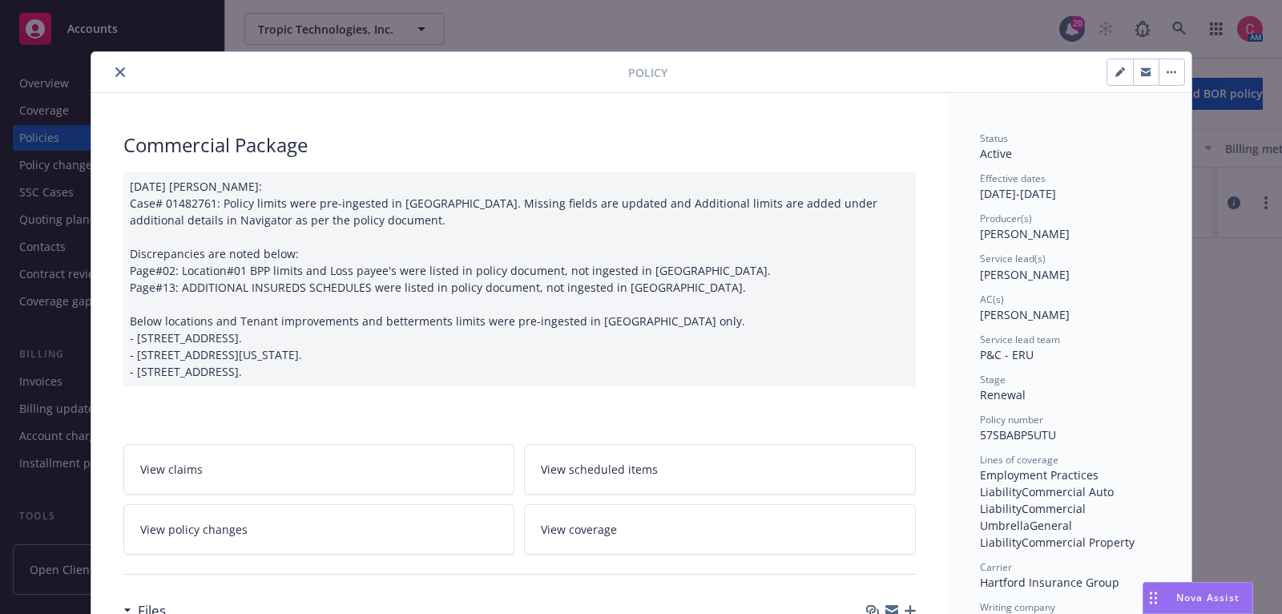
click at [116, 64] on button "close" at bounding box center [120, 72] width 19 height 19
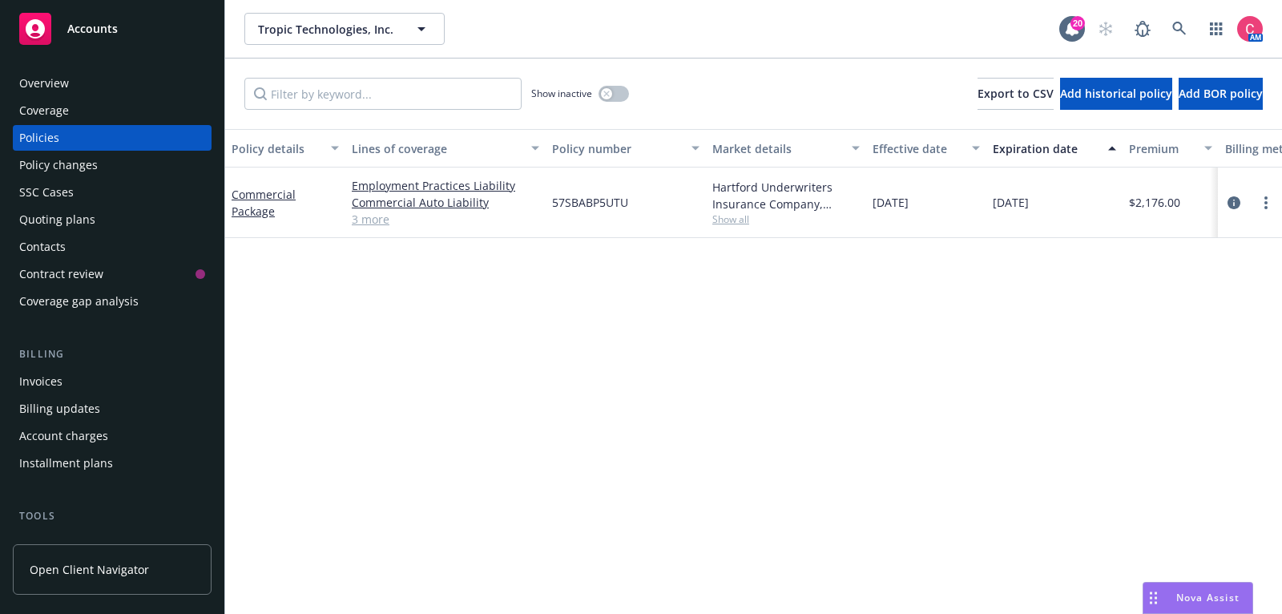
scroll to position [0, 489]
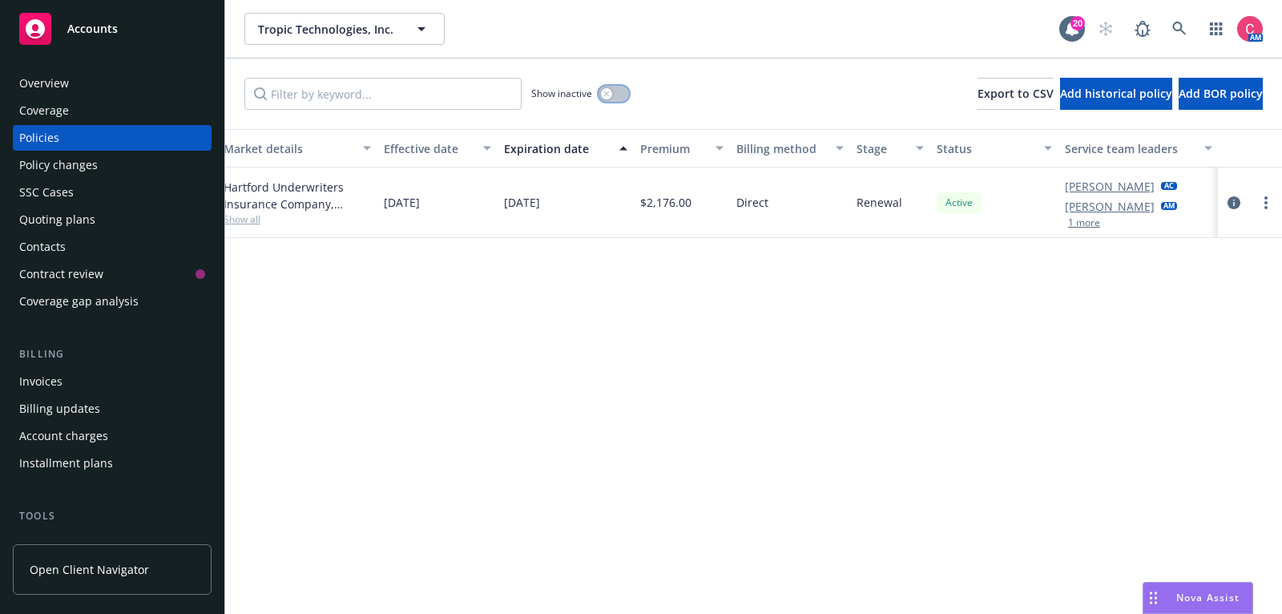
click at [616, 100] on button "button" at bounding box center [614, 94] width 30 height 16
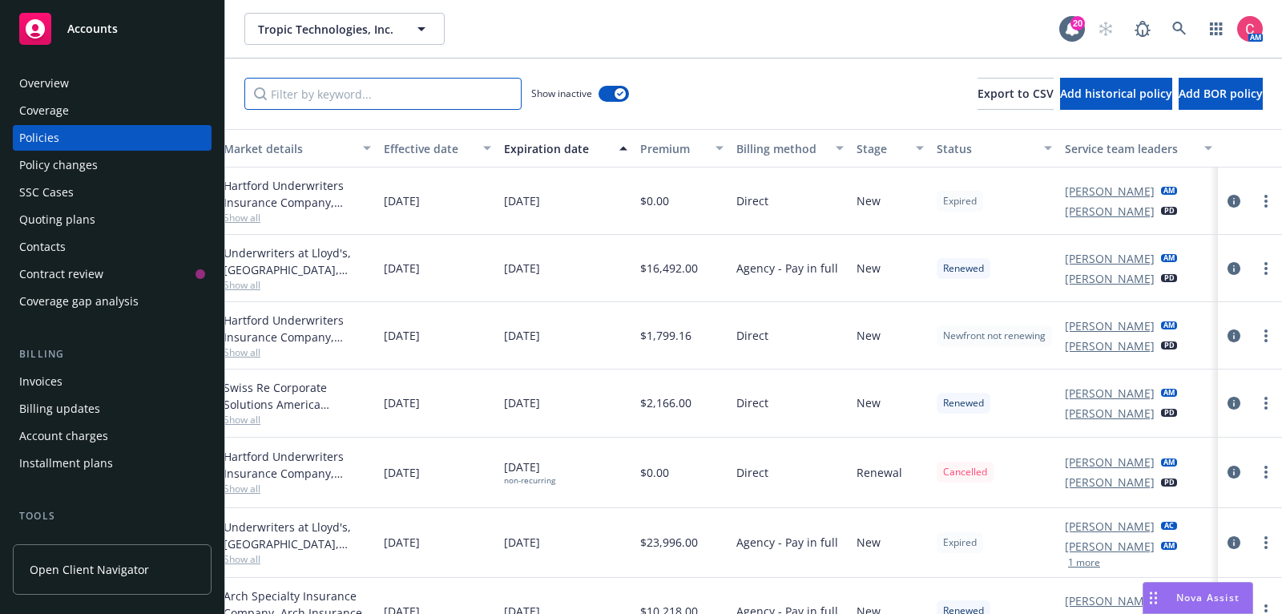
click at [440, 103] on input "Filter by keyword..." at bounding box center [382, 94] width 277 height 32
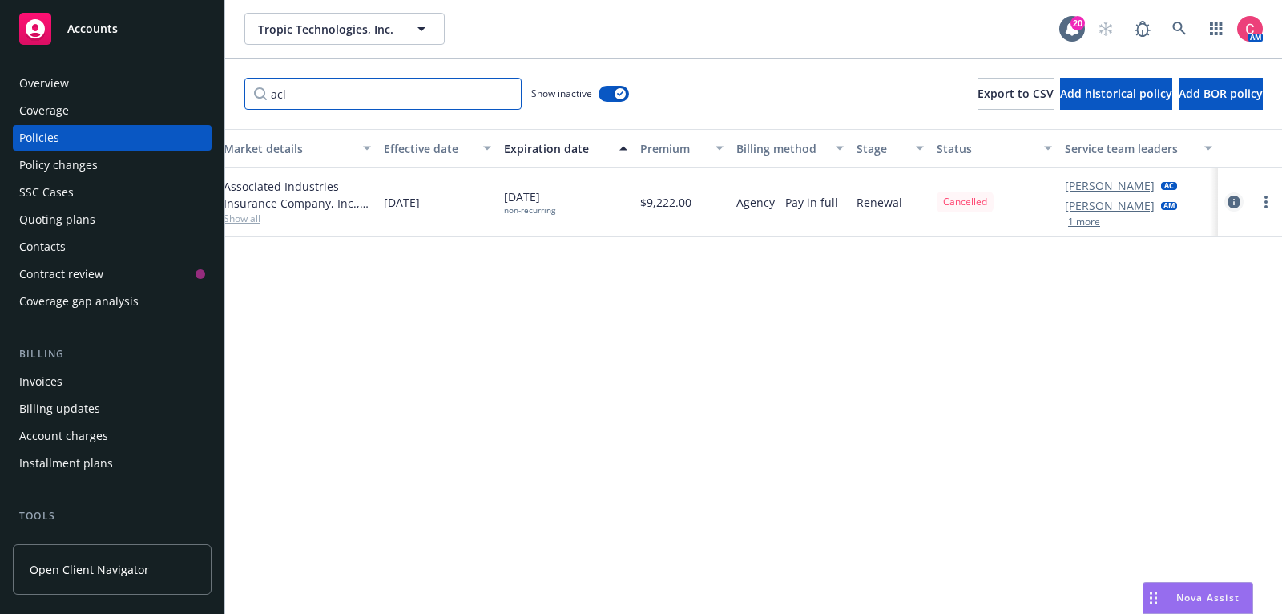
type input "acl"
click at [1242, 198] on link "circleInformation" at bounding box center [1233, 201] width 19 height 19
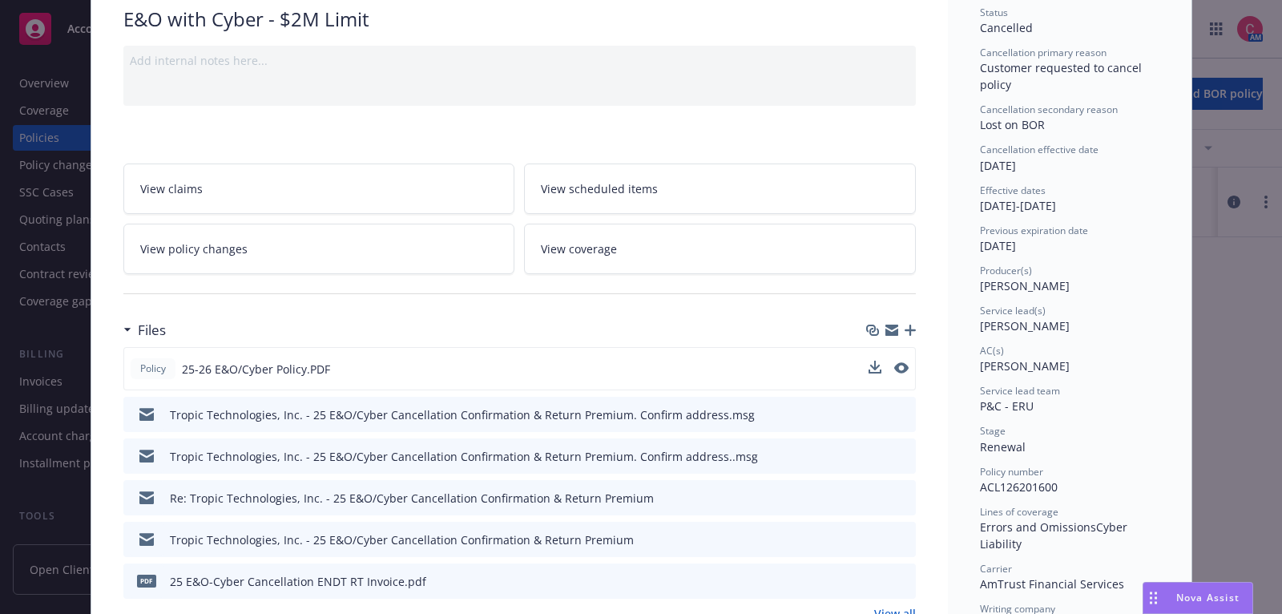
scroll to position [144, 0]
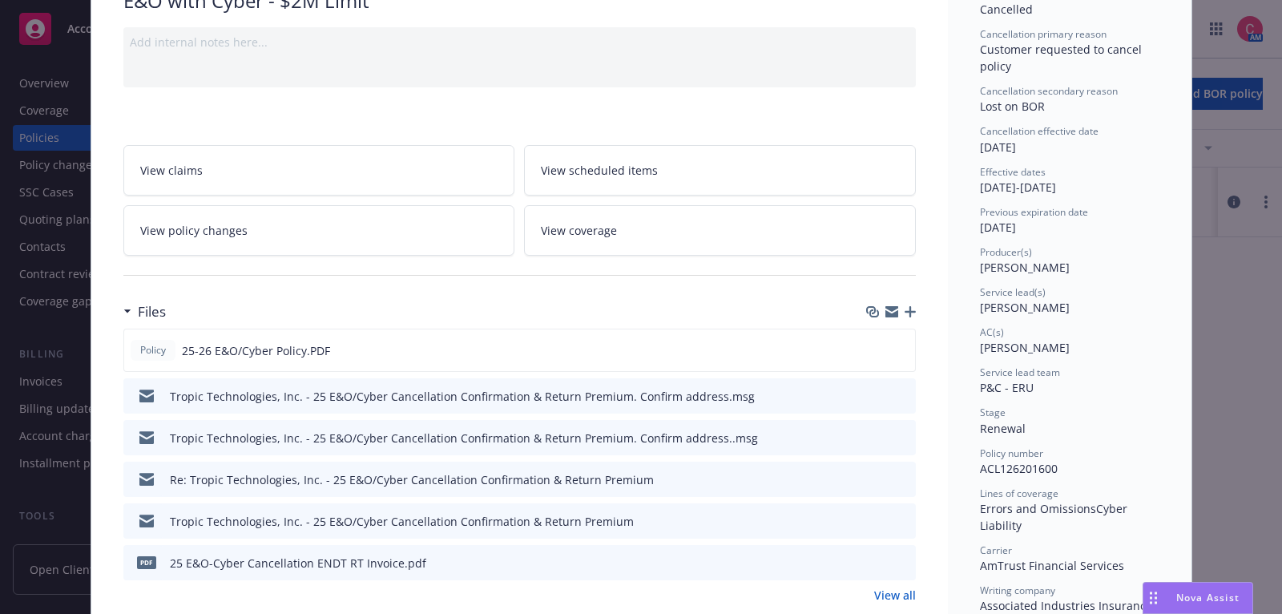
click at [886, 595] on link "View all" at bounding box center [895, 595] width 42 height 17
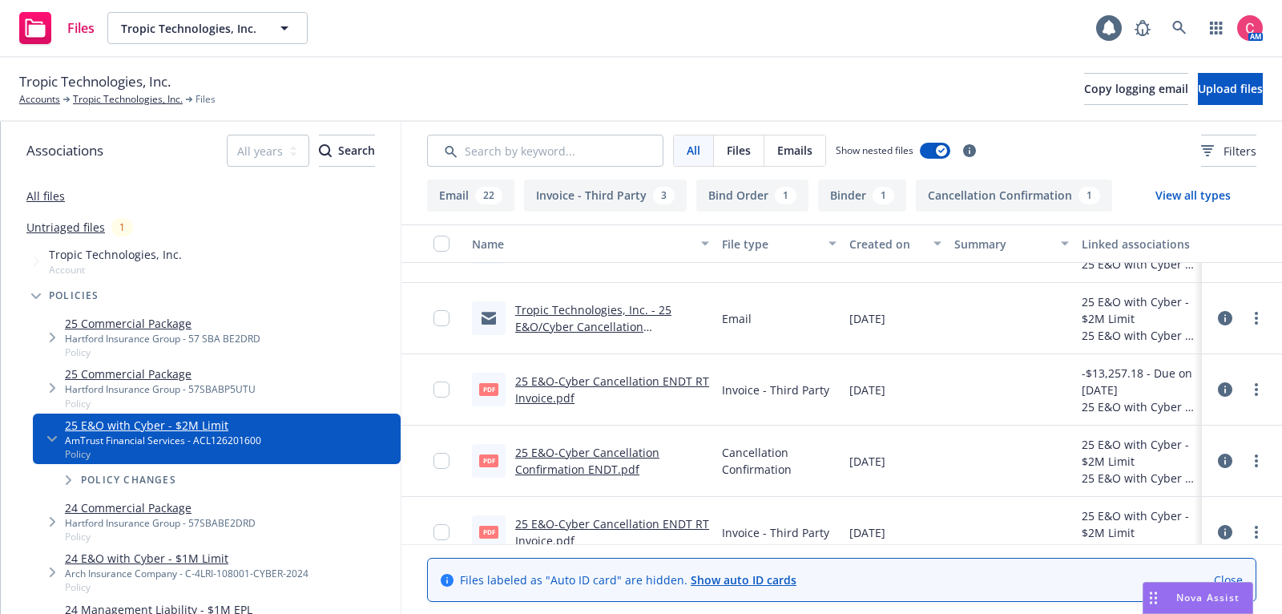
scroll to position [300, 0]
